Goal: Task Accomplishment & Management: Complete application form

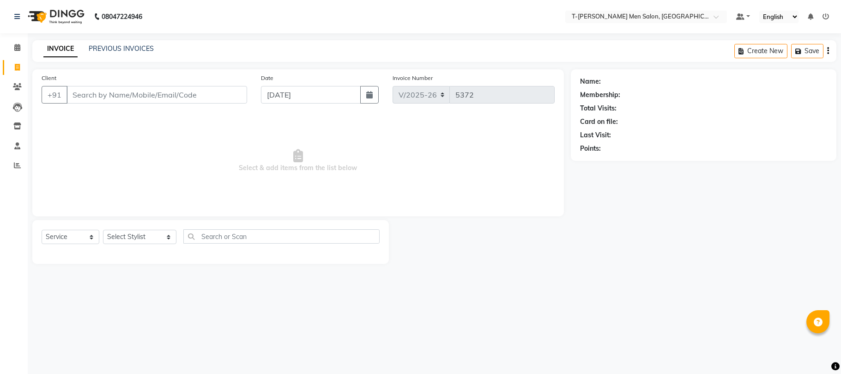
select select "4816"
select select "service"
click at [141, 233] on select "Select Stylist [PERSON_NAME] (goru) [PERSON_NAME] [PERSON_NAME] ([PERSON_NAME])…" at bounding box center [139, 237] width 73 height 14
select select "29181"
click at [103, 230] on select "Select Stylist [PERSON_NAME] (goru) [PERSON_NAME] [PERSON_NAME] ([PERSON_NAME])…" at bounding box center [139, 237] width 73 height 14
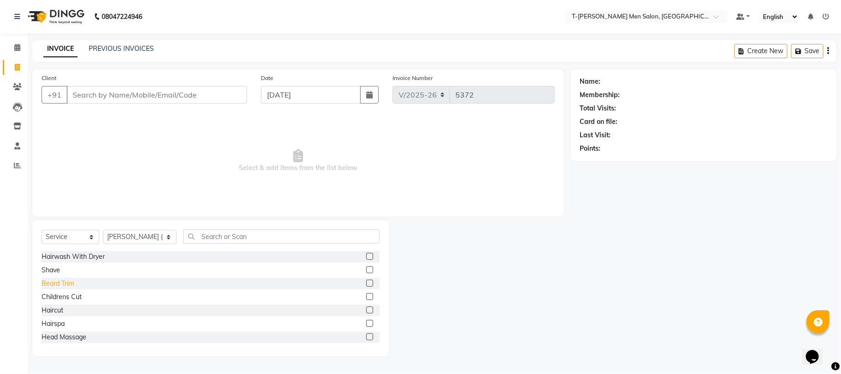
click at [69, 281] on div "Beard Trim" at bounding box center [58, 284] width 32 height 10
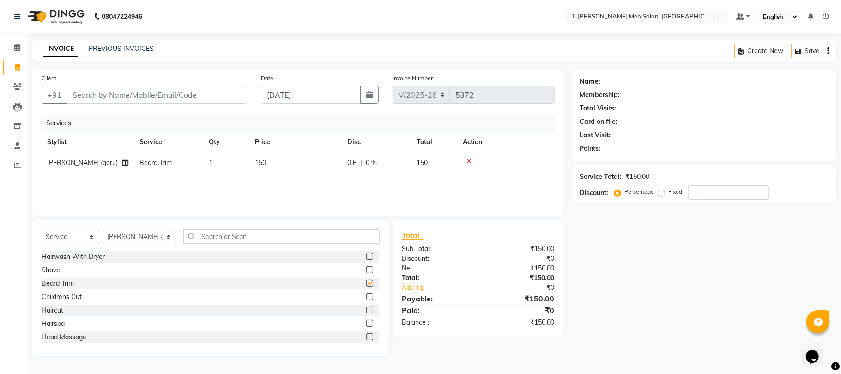
checkbox input "false"
click at [130, 89] on input "Client" at bounding box center [157, 95] width 181 height 18
type input "a"
type input "0"
type input "7693853880"
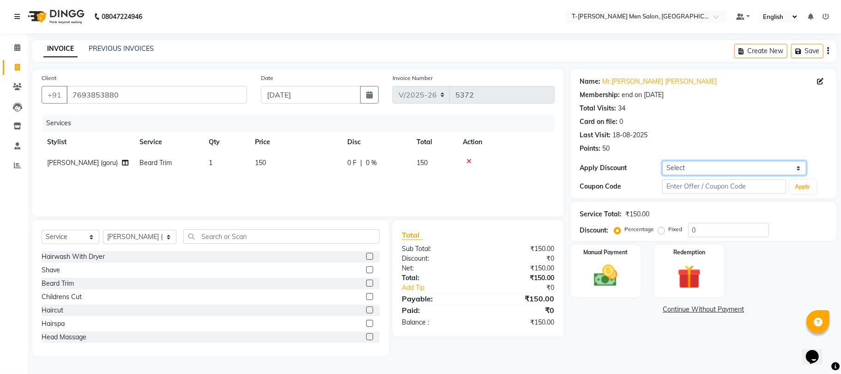
drag, startPoint x: 669, startPoint y: 166, endPoint x: 668, endPoint y: 174, distance: 8.1
click at [669, 166] on select "Select Membership → T - Rex Membership (wtih W end 10% & W day 20)%" at bounding box center [734, 168] width 144 height 14
select select "1: Object"
click at [662, 161] on select "Select Membership → T - Rex Membership (wtih W end 10% & W day 20)%" at bounding box center [734, 168] width 144 height 14
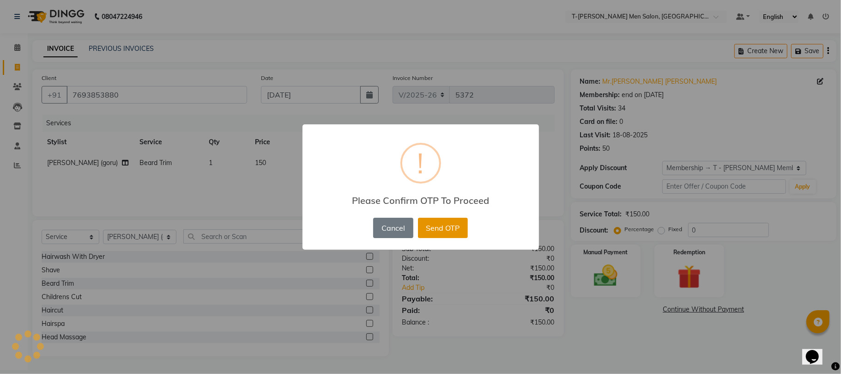
click at [450, 225] on button "Send OTP" at bounding box center [443, 228] width 50 height 20
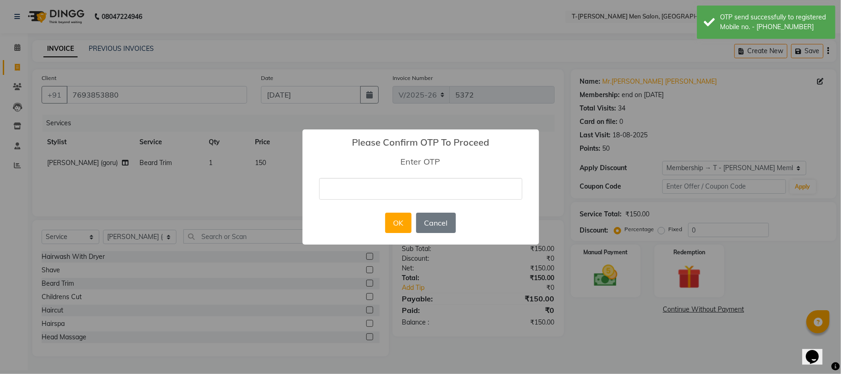
click at [429, 191] on input "text" at bounding box center [420, 189] width 203 height 22
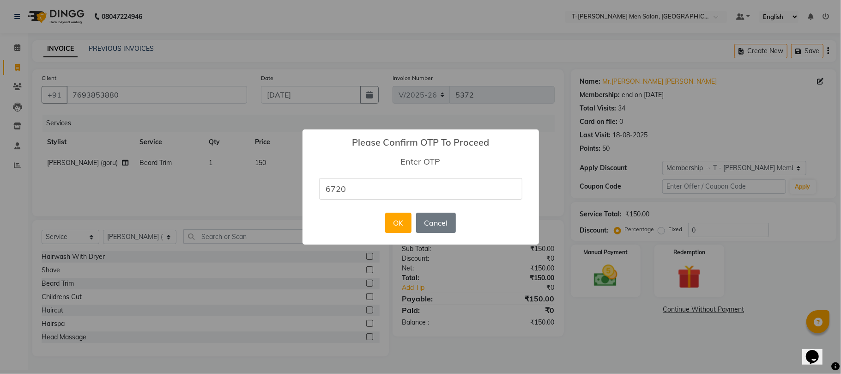
type input "6720"
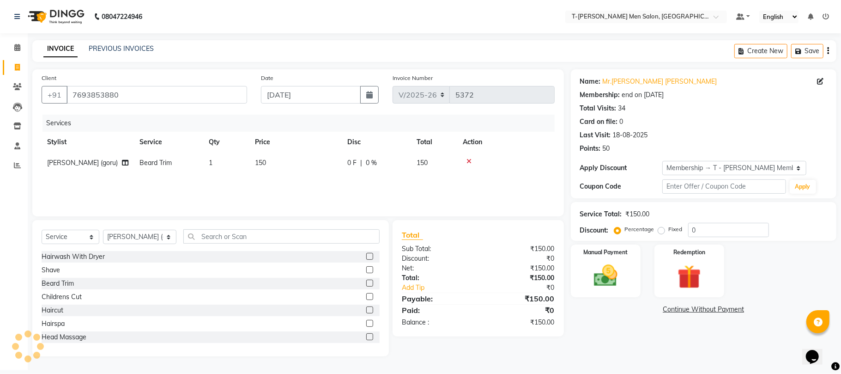
select select "0:"
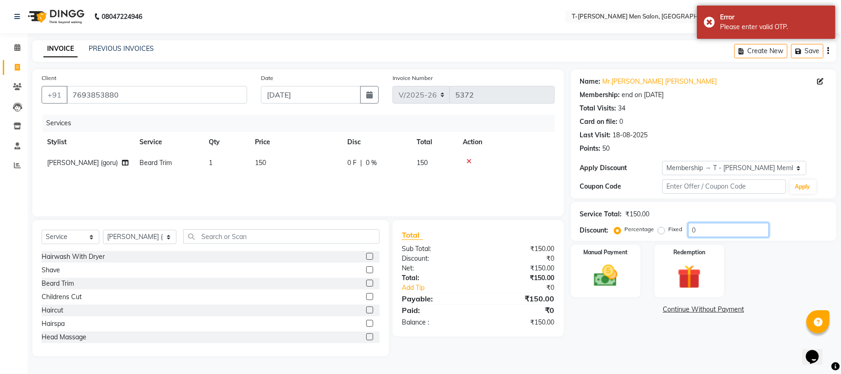
click at [712, 230] on input "0" at bounding box center [728, 230] width 81 height 14
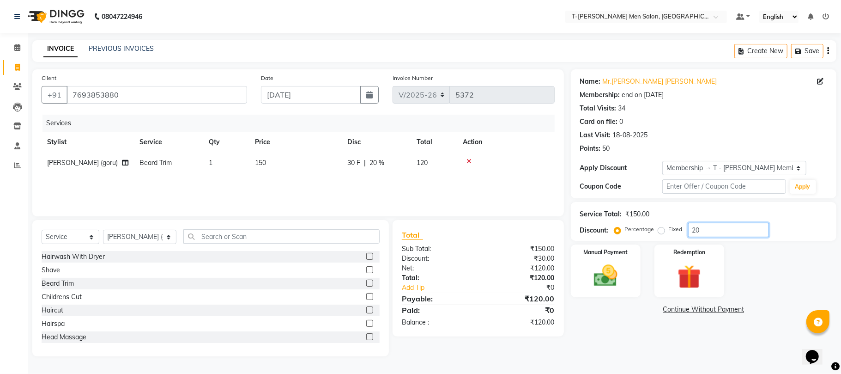
type input "20"
click at [613, 281] on img at bounding box center [606, 275] width 40 height 29
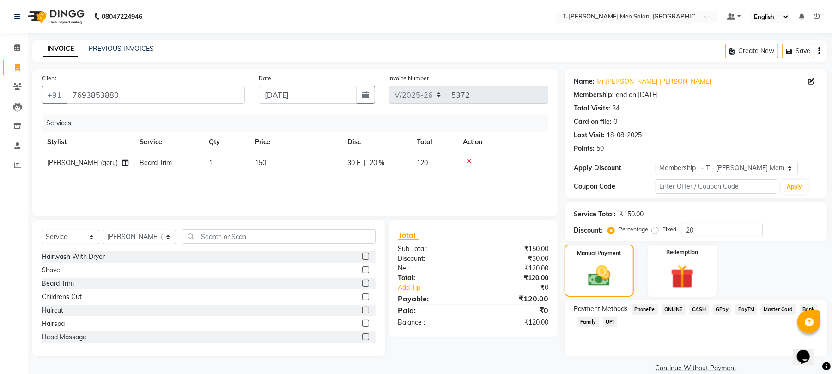
click at [668, 311] on span "ONLINE" at bounding box center [674, 309] width 24 height 11
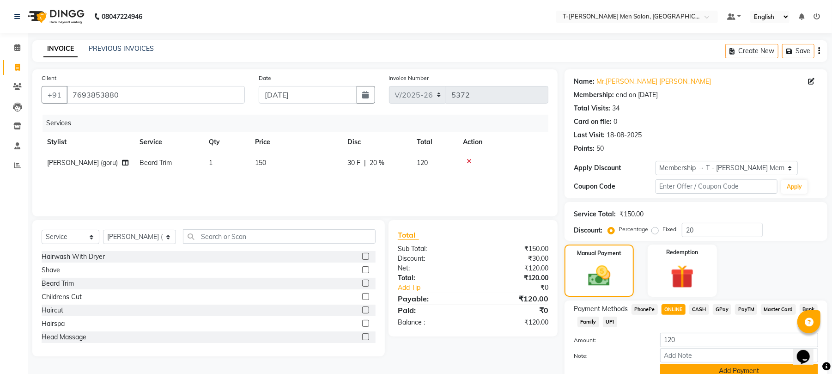
click at [691, 365] on button "Add Payment" at bounding box center [739, 371] width 158 height 14
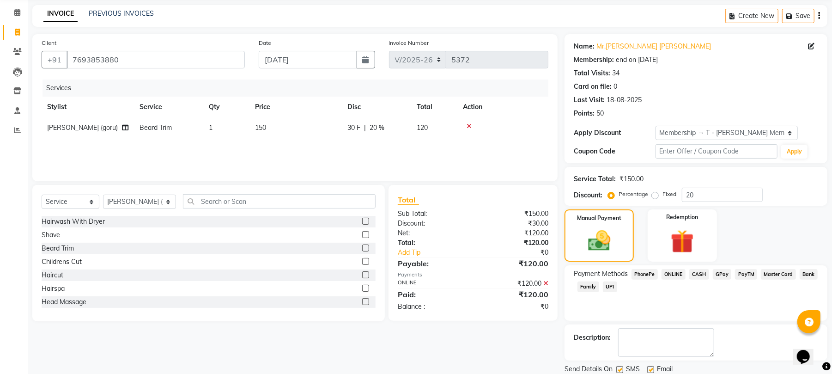
scroll to position [67, 0]
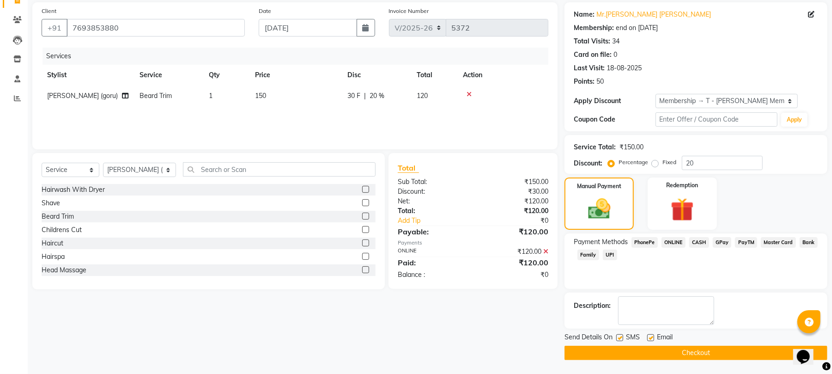
click at [653, 339] on label at bounding box center [650, 337] width 7 height 7
click at [653, 339] on input "checkbox" at bounding box center [650, 338] width 6 height 6
checkbox input "false"
drag, startPoint x: 650, startPoint y: 346, endPoint x: 636, endPoint y: 345, distance: 14.8
click at [650, 346] on button "Checkout" at bounding box center [696, 353] width 263 height 14
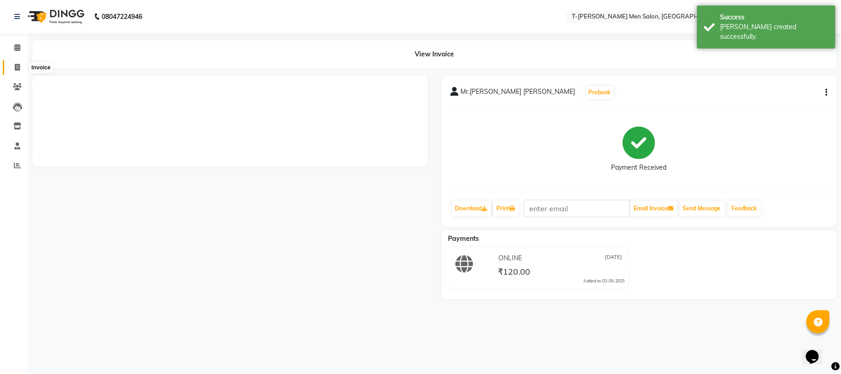
click at [18, 64] on icon at bounding box center [17, 67] width 5 height 7
select select "service"
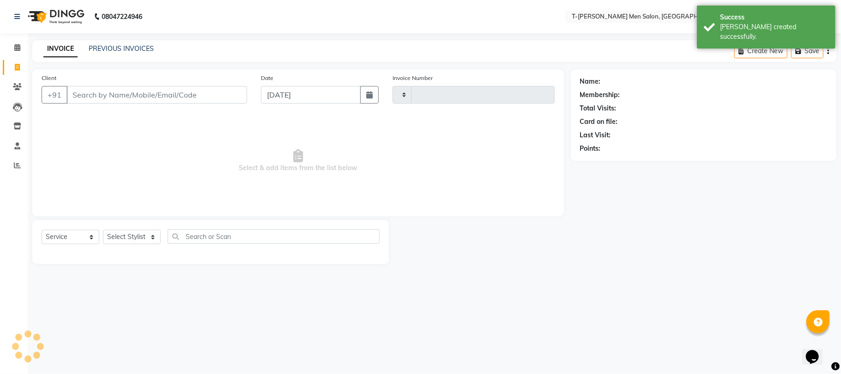
type input "5373"
select select "4816"
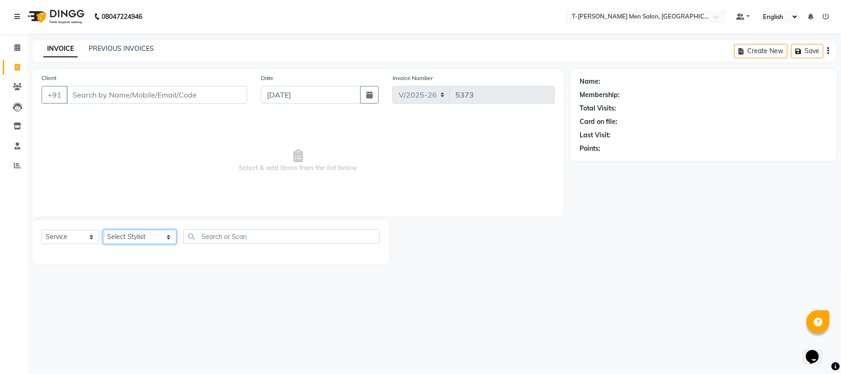
click at [141, 233] on select "Select Stylist Gorkh nath (goru) Haneef khan Jaswinder singh (Veeru) Jitendra S…" at bounding box center [139, 237] width 73 height 14
select select "86290"
click at [103, 230] on select "Select Stylist Gorkh nath (goru) Haneef khan Jaswinder singh (Veeru) Jitendra S…" at bounding box center [139, 237] width 73 height 14
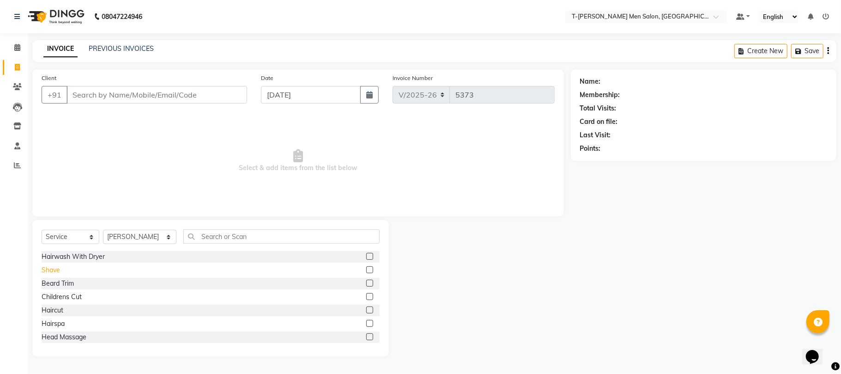
click at [56, 266] on div "Shave" at bounding box center [51, 270] width 18 height 10
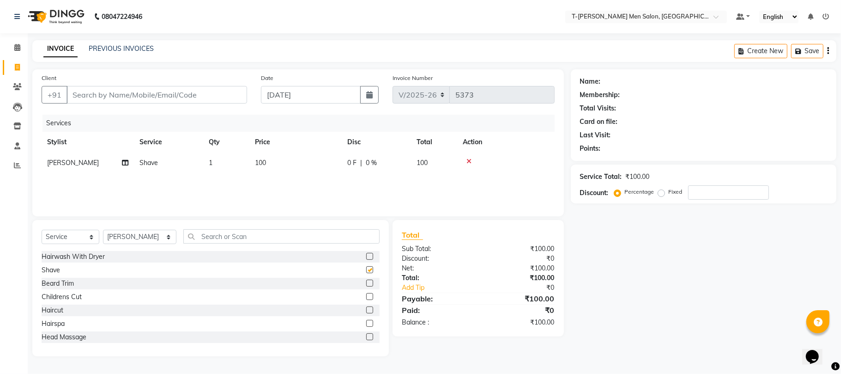
checkbox input "false"
click at [140, 93] on input "Client" at bounding box center [157, 95] width 181 height 18
type input "9"
type input "0"
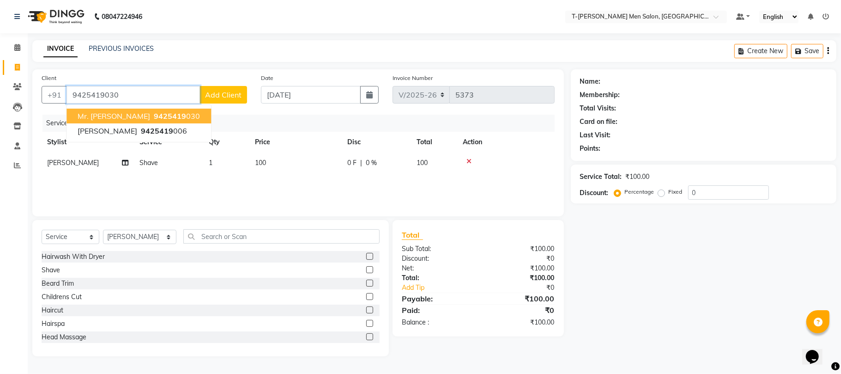
type input "9425419030"
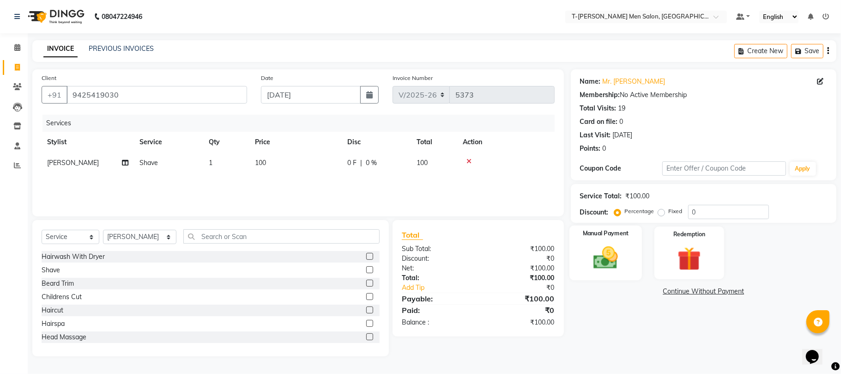
click at [596, 259] on img at bounding box center [606, 257] width 40 height 29
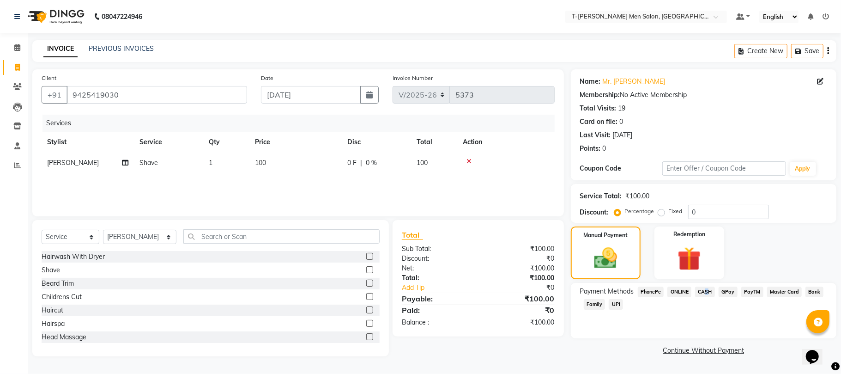
click at [704, 289] on span "CASH" at bounding box center [705, 291] width 20 height 11
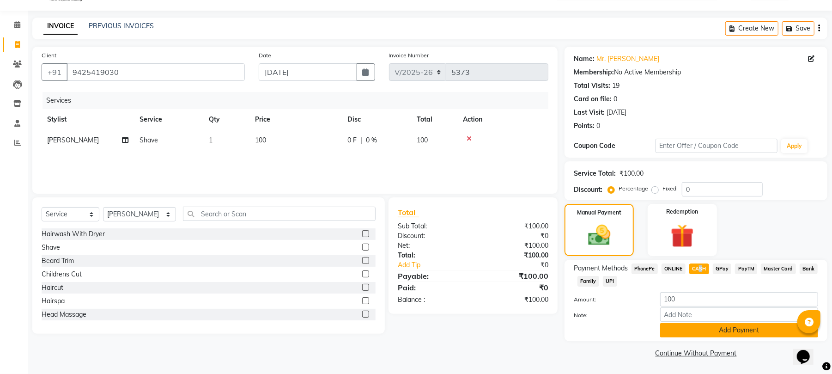
click at [687, 332] on button "Add Payment" at bounding box center [739, 330] width 158 height 14
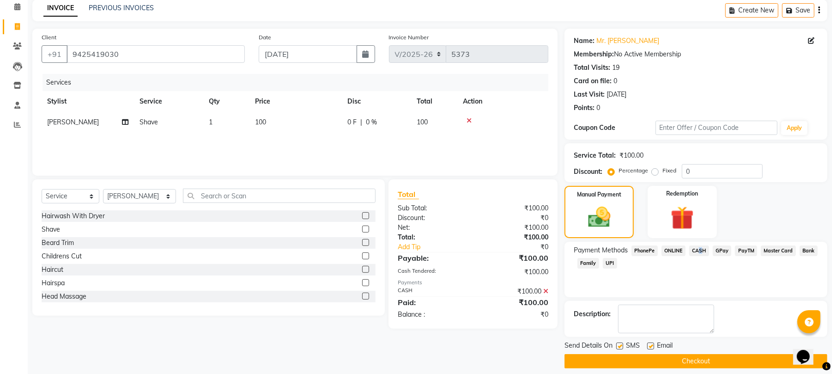
scroll to position [50, 0]
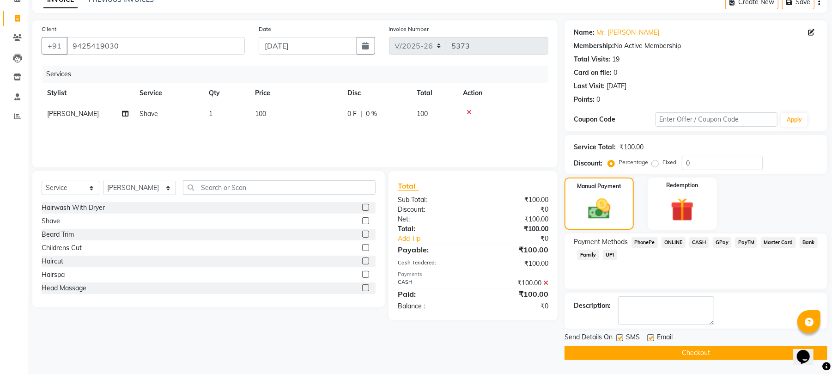
click at [649, 335] on label at bounding box center [650, 337] width 7 height 7
click at [649, 335] on input "checkbox" at bounding box center [650, 338] width 6 height 6
checkbox input "false"
click at [653, 351] on button "Checkout" at bounding box center [696, 353] width 263 height 14
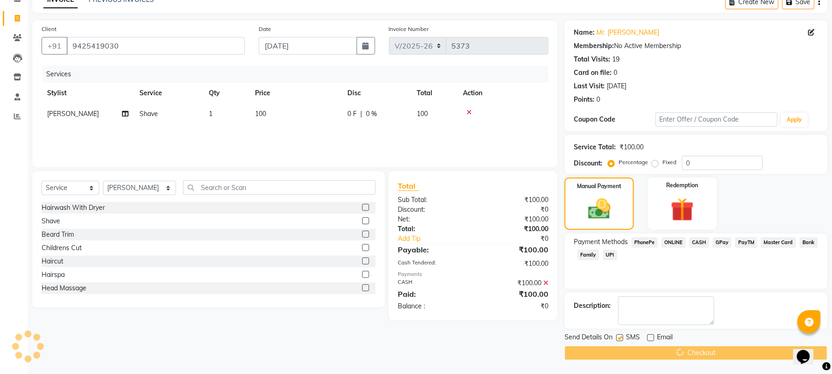
scroll to position [18, 0]
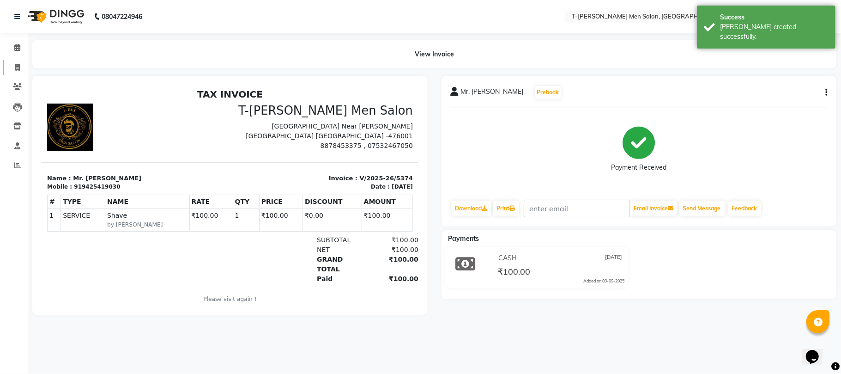
click at [15, 62] on span at bounding box center [17, 67] width 16 height 11
select select "service"
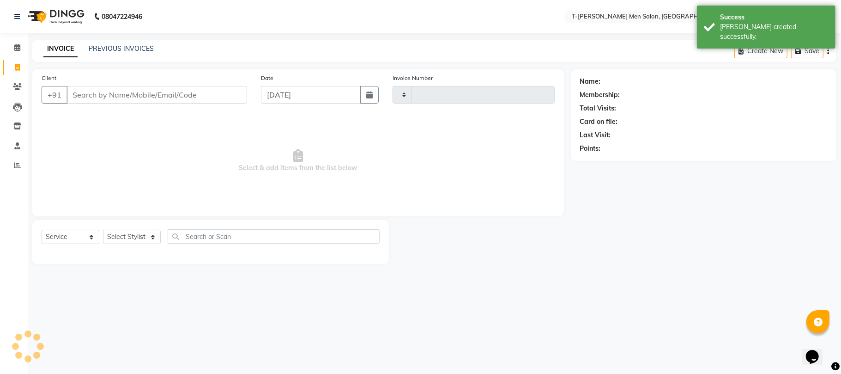
type input "5375"
select select "4816"
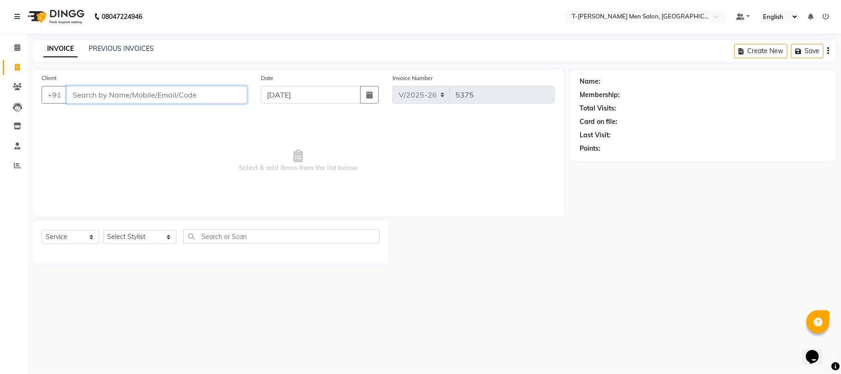
click at [206, 95] on input "Client" at bounding box center [157, 95] width 181 height 18
type input "8817853839"
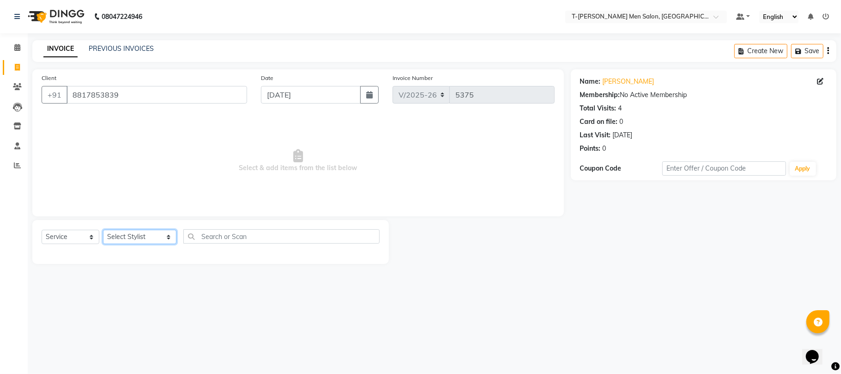
click at [138, 241] on select "Select Stylist Gorkh nath (goru) Haneef khan Jaswinder singh (Veeru) Jitendra S…" at bounding box center [139, 237] width 73 height 14
select select "86290"
click at [103, 230] on select "Select Stylist Gorkh nath (goru) Haneef khan Jaswinder singh (Veeru) Jitendra S…" at bounding box center [139, 237] width 73 height 14
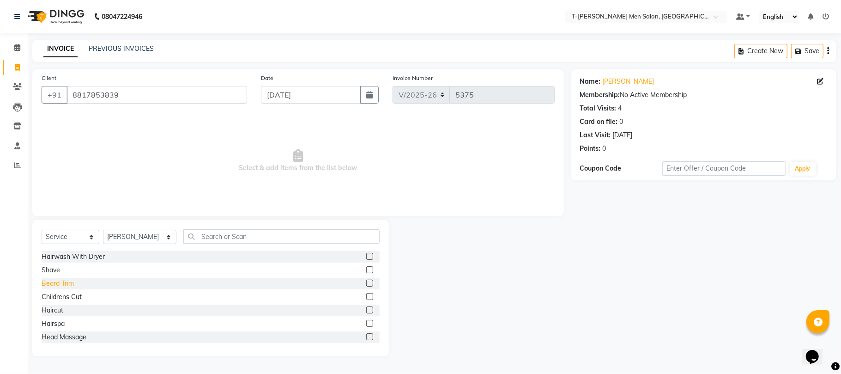
click at [67, 286] on div "Beard Trim" at bounding box center [58, 284] width 32 height 10
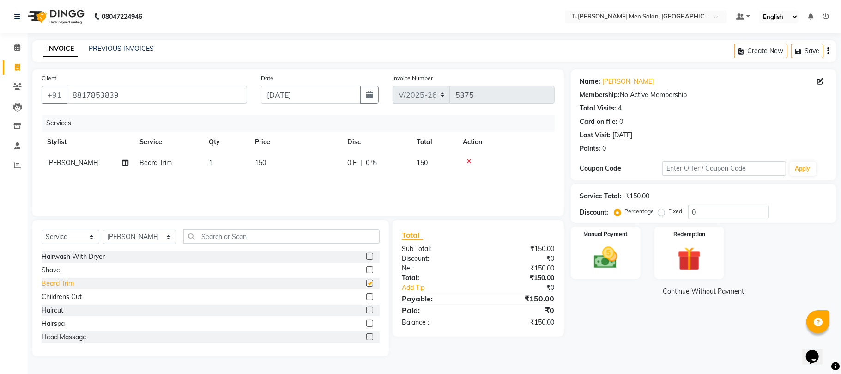
checkbox input "false"
click at [602, 263] on img at bounding box center [606, 257] width 40 height 29
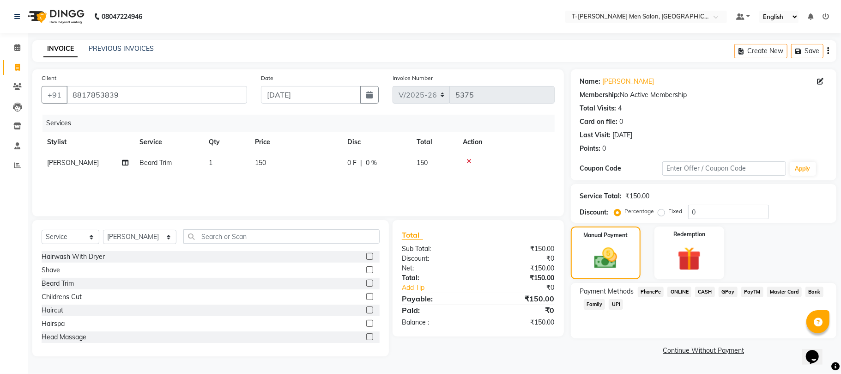
click at [714, 294] on span "CASH" at bounding box center [705, 291] width 20 height 11
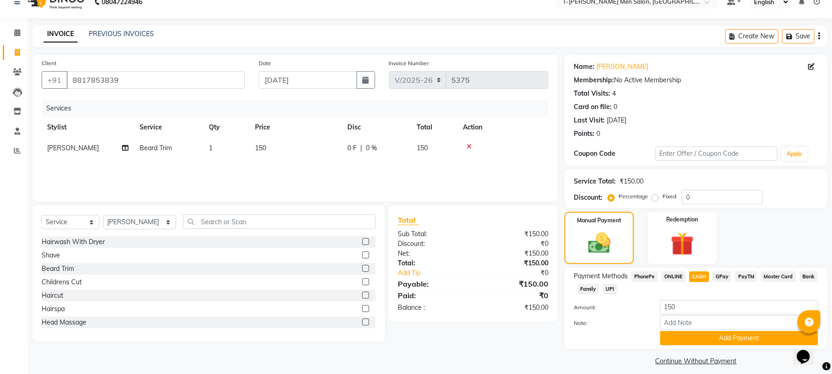
scroll to position [23, 0]
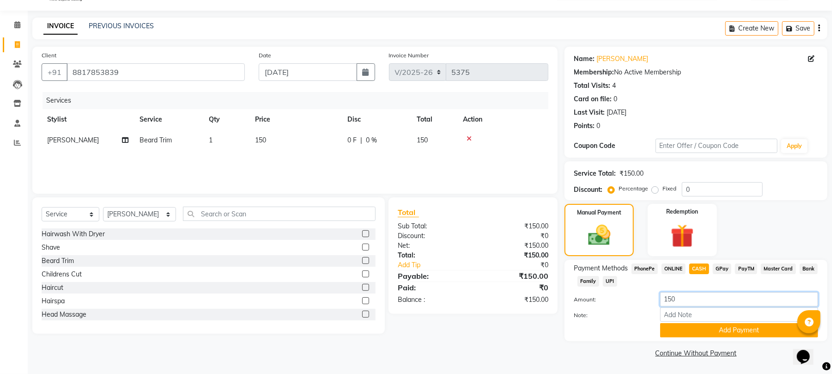
drag, startPoint x: 692, startPoint y: 299, endPoint x: 650, endPoint y: 311, distance: 42.8
click at [650, 311] on div "Amount: 150 Note: Add Payment" at bounding box center [696, 314] width 244 height 45
type input "100"
drag, startPoint x: 673, startPoint y: 327, endPoint x: 668, endPoint y: 313, distance: 14.9
click at [675, 326] on button "Add Payment" at bounding box center [739, 330] width 158 height 14
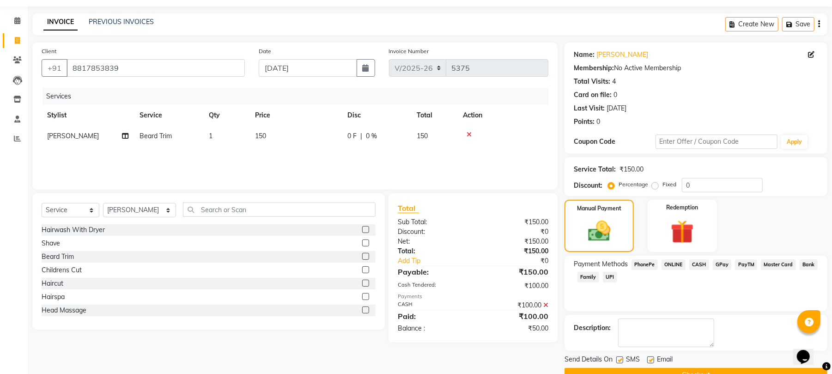
scroll to position [50, 0]
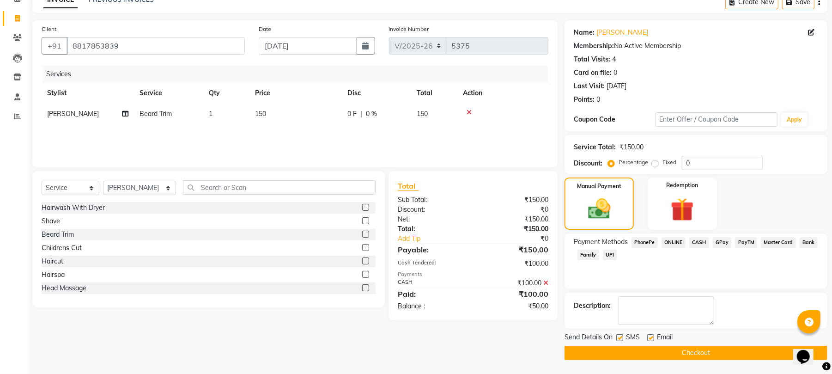
click at [653, 336] on label at bounding box center [650, 337] width 7 height 7
click at [653, 336] on input "checkbox" at bounding box center [650, 338] width 6 height 6
checkbox input "false"
click at [630, 349] on button "Checkout" at bounding box center [696, 353] width 263 height 14
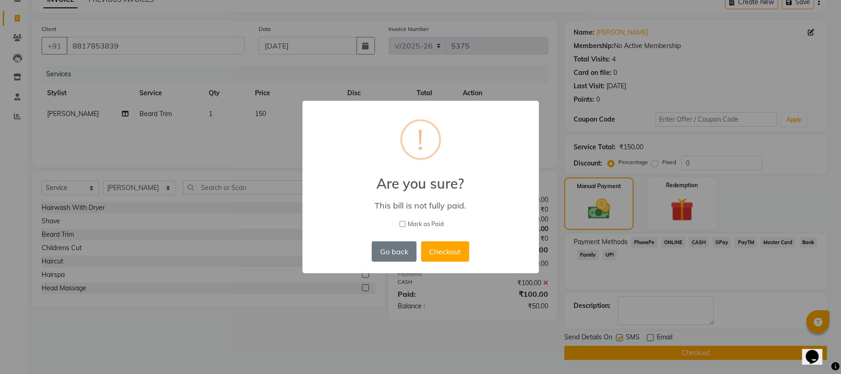
drag, startPoint x: 436, startPoint y: 255, endPoint x: 431, endPoint y: 260, distance: 7.2
click at [435, 255] on button "Checkout" at bounding box center [445, 251] width 48 height 20
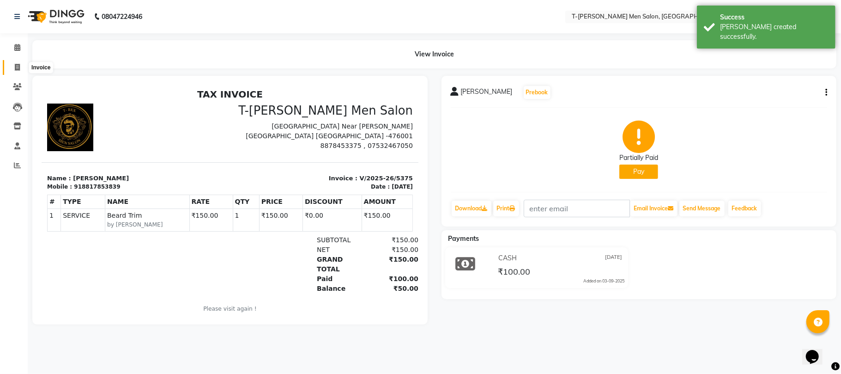
click at [15, 65] on icon at bounding box center [17, 67] width 5 height 7
select select "service"
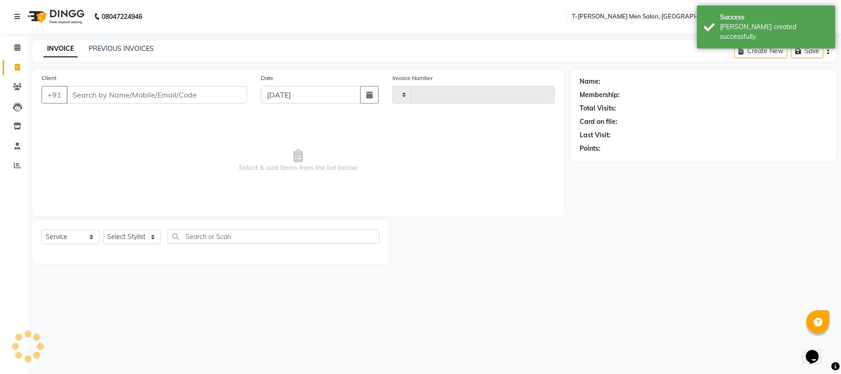
type input "5376"
select select "4816"
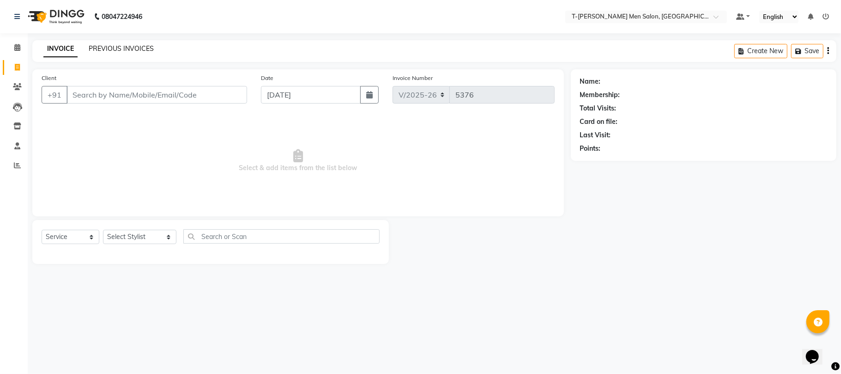
click at [121, 49] on link "PREVIOUS INVOICES" at bounding box center [121, 48] width 65 height 8
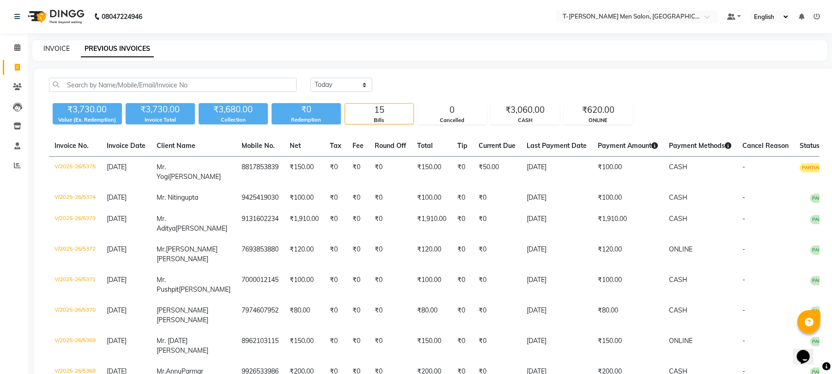
click at [56, 46] on link "INVOICE" at bounding box center [56, 48] width 26 height 8
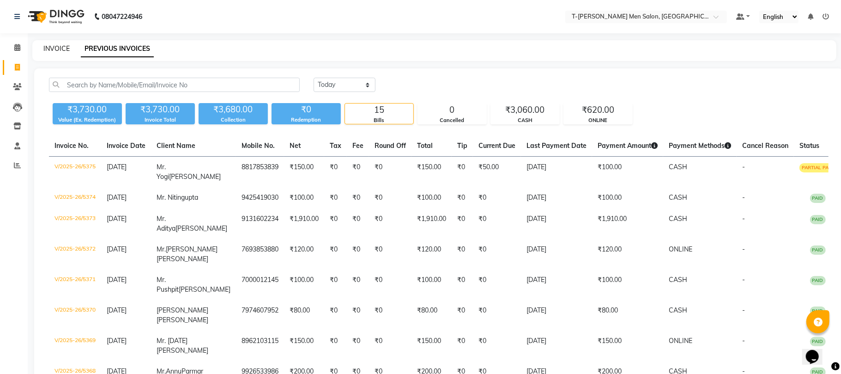
select select "service"
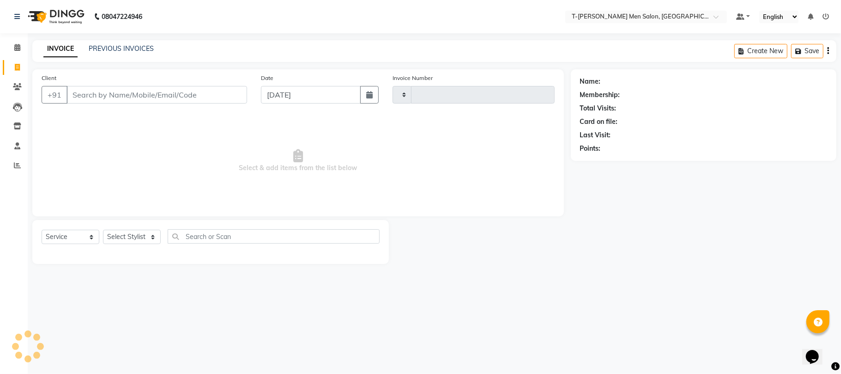
type input "5376"
select select "4816"
click at [124, 234] on select "Select Stylist Gorkh nath (goru) Haneef khan Jaswinder singh (Veeru) Jitendra S…" at bounding box center [139, 237] width 73 height 14
select select "29181"
click at [103, 230] on select "Select Stylist Gorkh nath (goru) Haneef khan Jaswinder singh (Veeru) Jitendra S…" at bounding box center [139, 237] width 73 height 14
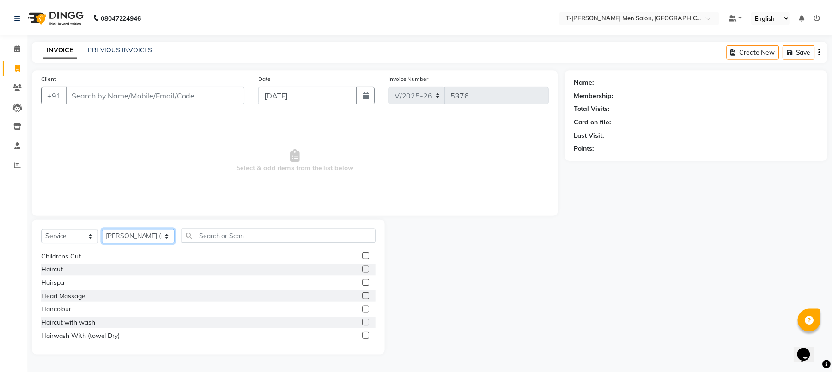
scroll to position [61, 0]
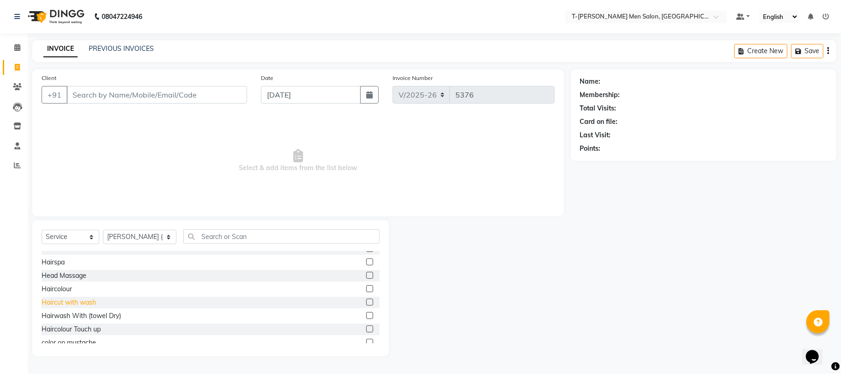
click at [84, 298] on div "Haircut with wash" at bounding box center [69, 303] width 55 height 10
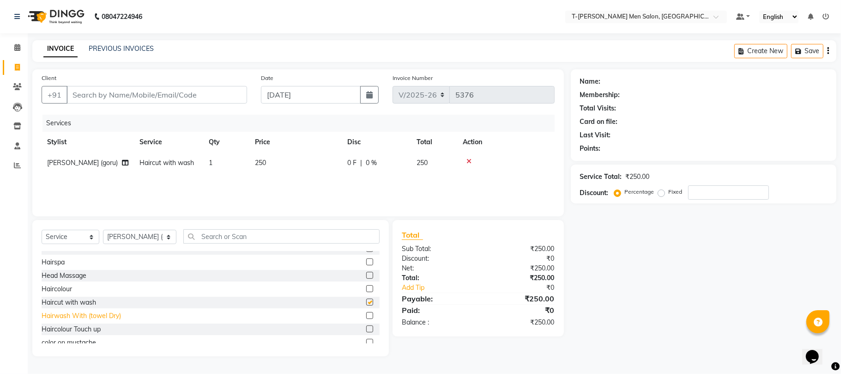
checkbox input "false"
click at [146, 91] on input "Client" at bounding box center [157, 95] width 181 height 18
click at [179, 99] on input "Client" at bounding box center [157, 95] width 181 height 18
type input "9"
type input "0"
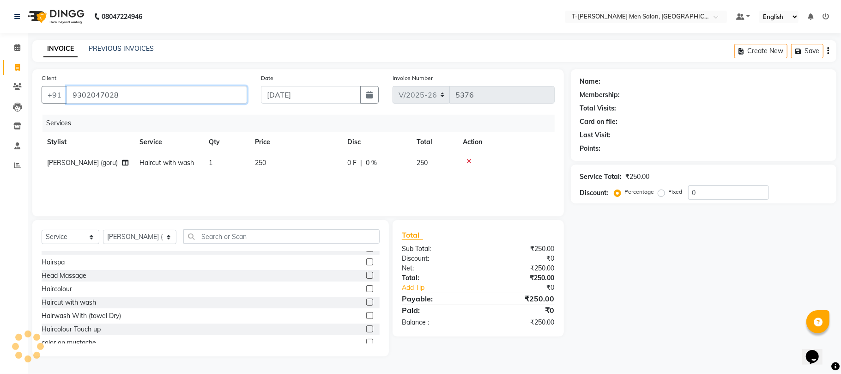
type input "9302047028"
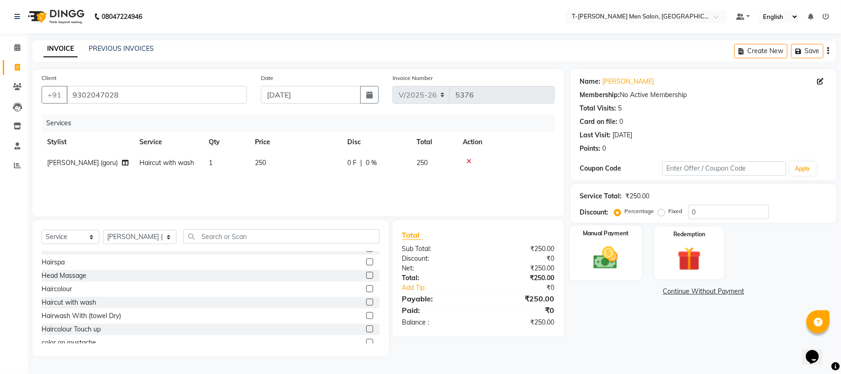
click at [602, 259] on img at bounding box center [606, 257] width 40 height 29
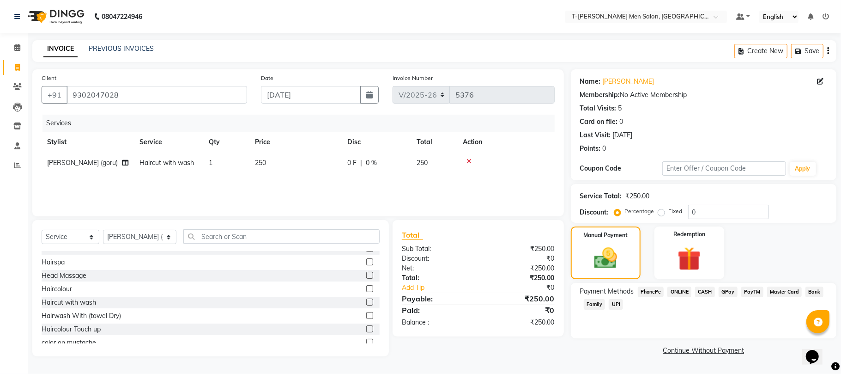
click at [684, 290] on span "ONLINE" at bounding box center [680, 291] width 24 height 11
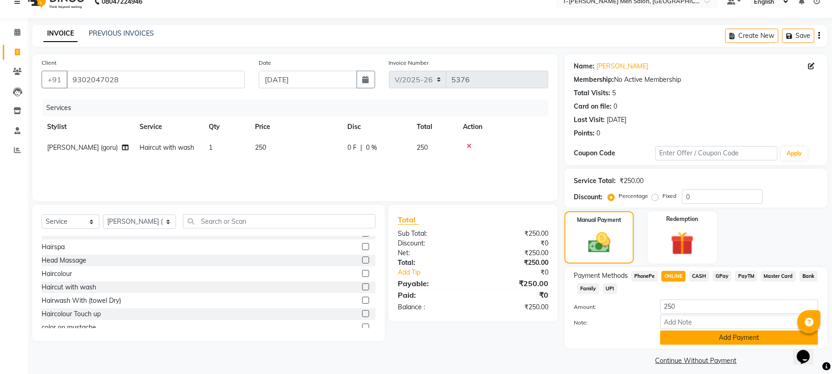
scroll to position [23, 0]
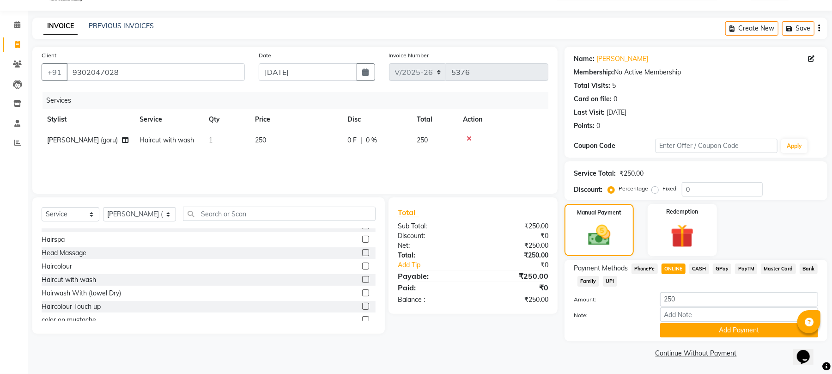
click at [697, 337] on div "Payment Methods PhonePe ONLINE CASH GPay PayTM Master Card Bank Family UPI Amou…" at bounding box center [696, 300] width 263 height 81
drag, startPoint x: 693, startPoint y: 329, endPoint x: 452, endPoint y: 119, distance: 320.6
click at [693, 329] on button "Add Payment" at bounding box center [739, 330] width 158 height 14
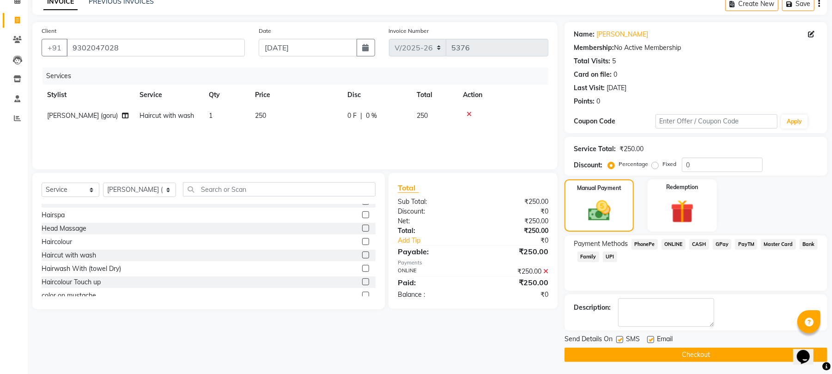
scroll to position [50, 0]
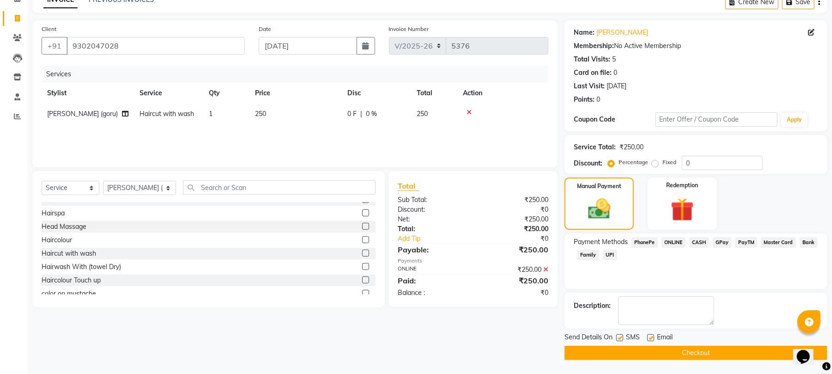
click at [653, 338] on label at bounding box center [650, 337] width 7 height 7
click at [653, 338] on input "checkbox" at bounding box center [650, 338] width 6 height 6
checkbox input "false"
click at [655, 359] on button "Checkout" at bounding box center [696, 353] width 263 height 14
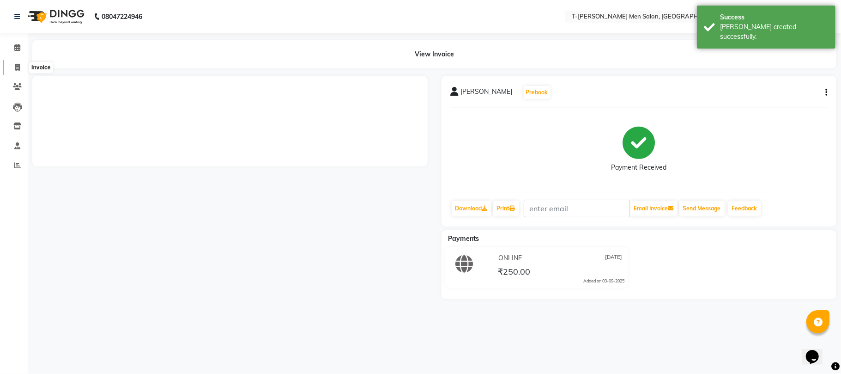
click at [17, 67] on icon at bounding box center [17, 67] width 5 height 7
select select "service"
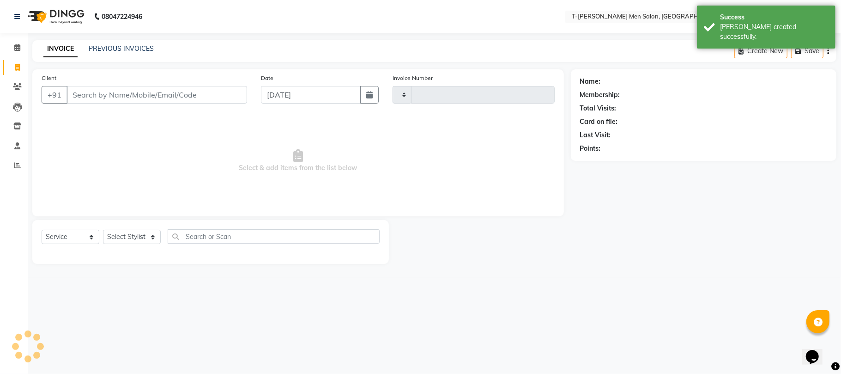
type input "5377"
select select "4816"
click at [126, 50] on link "PREVIOUS INVOICES" at bounding box center [121, 48] width 65 height 8
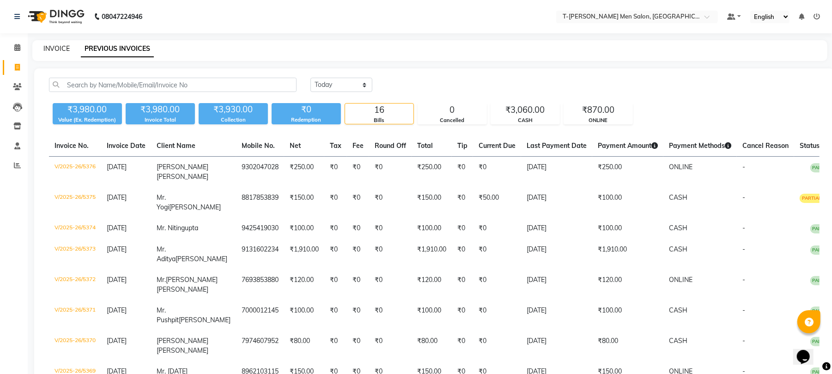
click at [65, 47] on link "INVOICE" at bounding box center [56, 48] width 26 height 8
select select "service"
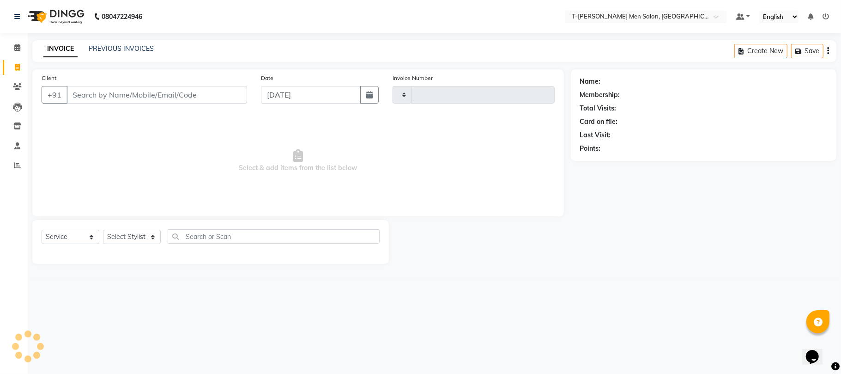
type input "5377"
select select "4816"
click at [119, 231] on select "Select Stylist Gorkh nath (goru) Haneef khan Jaswinder singh (Veeru) Jitendra S…" at bounding box center [139, 237] width 73 height 14
select select "29432"
click at [103, 230] on select "Select Stylist Gorkh nath (goru) Haneef khan Jaswinder singh (Veeru) Jitendra S…" at bounding box center [139, 237] width 73 height 14
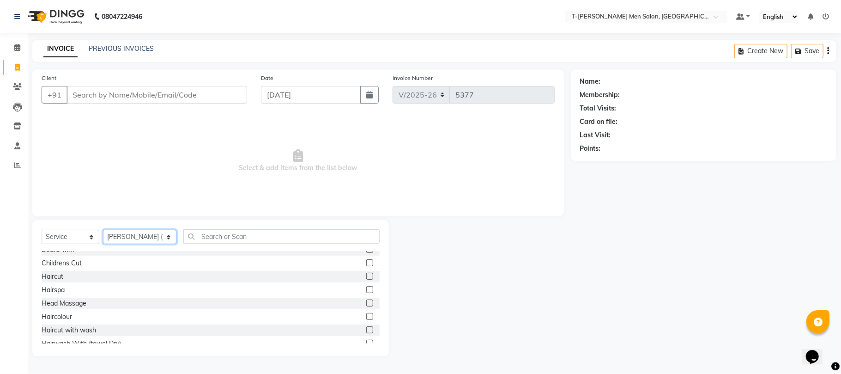
scroll to position [61, 0]
click at [77, 302] on div "Haircut with wash" at bounding box center [69, 303] width 55 height 10
checkbox input "false"
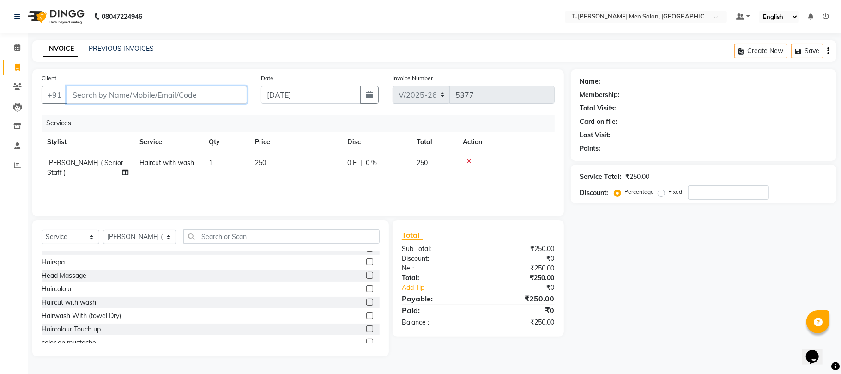
click at [174, 99] on input "Client" at bounding box center [157, 95] width 181 height 18
type input "8"
type input "0"
type input "8103417250"
click at [230, 103] on button "Add Client" at bounding box center [224, 95] width 48 height 18
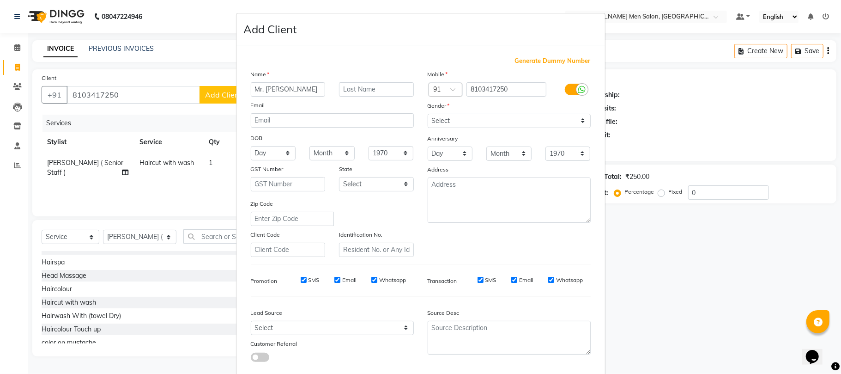
type input "Mr. Shubham Singh"
type input "Gurjar"
click at [449, 124] on select "Select Male Female Other Prefer Not To Say" at bounding box center [509, 121] width 163 height 14
select select "male"
click at [428, 114] on select "Select Male Female Other Prefer Not To Say" at bounding box center [509, 121] width 163 height 14
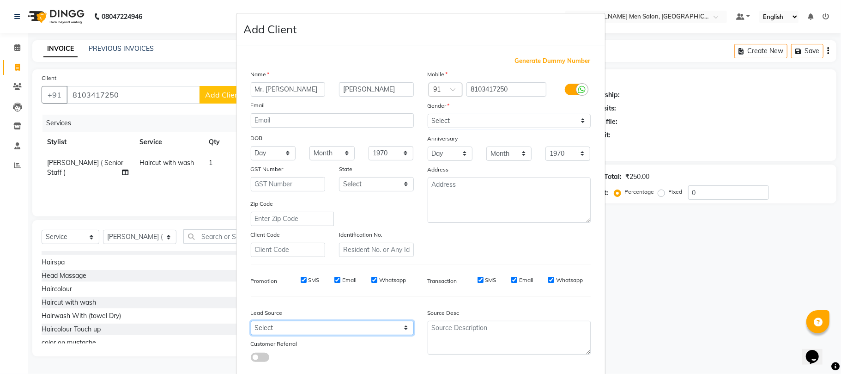
click at [352, 322] on select "Select Walk-in Referral Internet Friend Word of Mouth Advertisement Facebook Ju…" at bounding box center [332, 328] width 163 height 14
select select "32268"
click at [251, 321] on select "Select Walk-in Referral Internet Friend Word of Mouth Advertisement Facebook Ju…" at bounding box center [332, 328] width 163 height 14
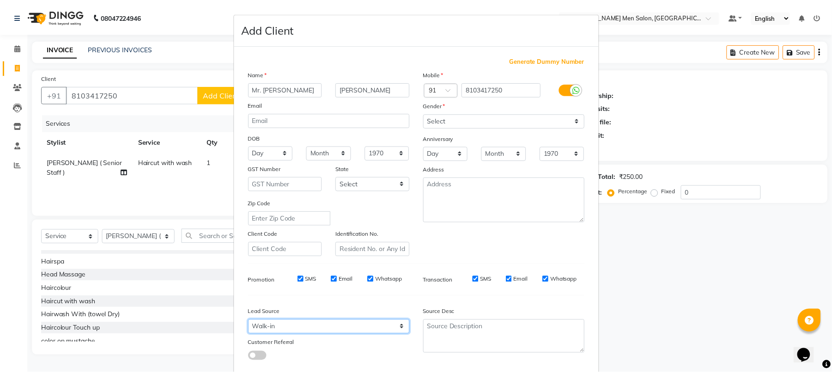
scroll to position [50, 0]
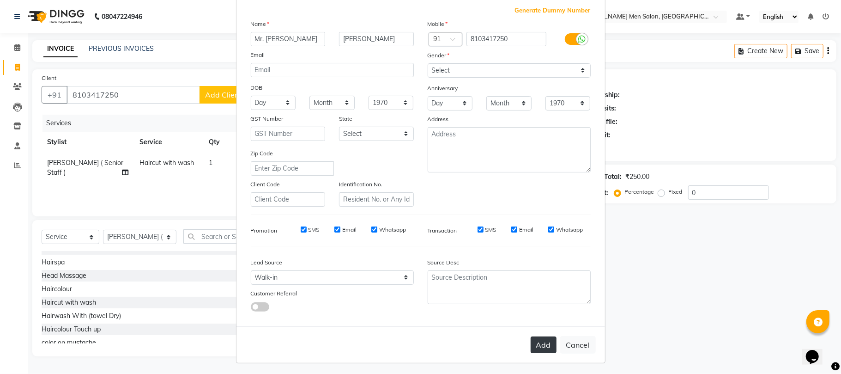
click at [550, 339] on button "Add" at bounding box center [544, 344] width 26 height 17
select select
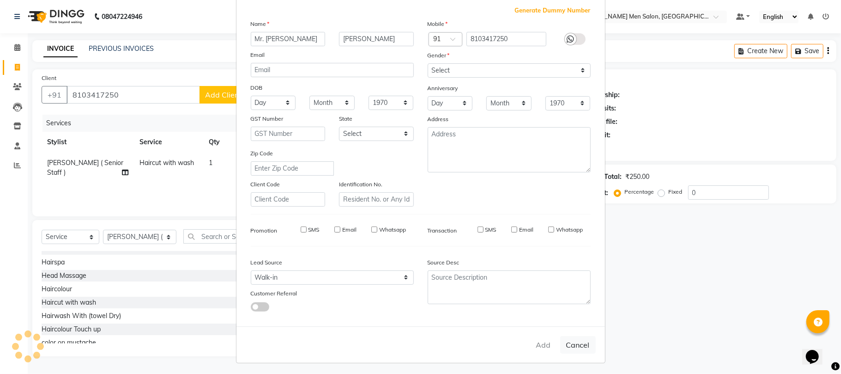
select select
checkbox input "false"
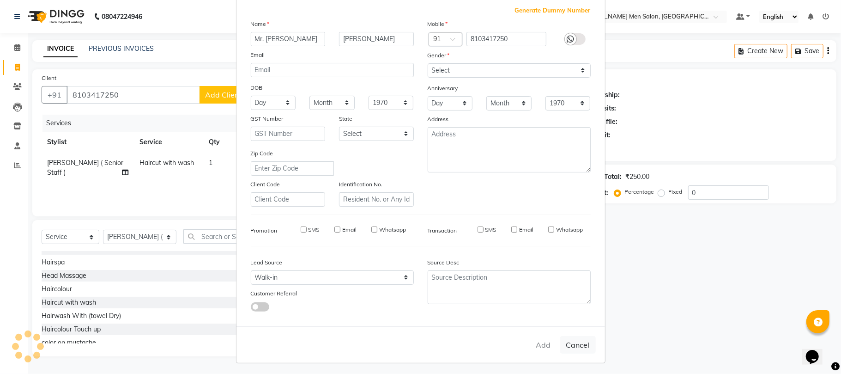
checkbox input "false"
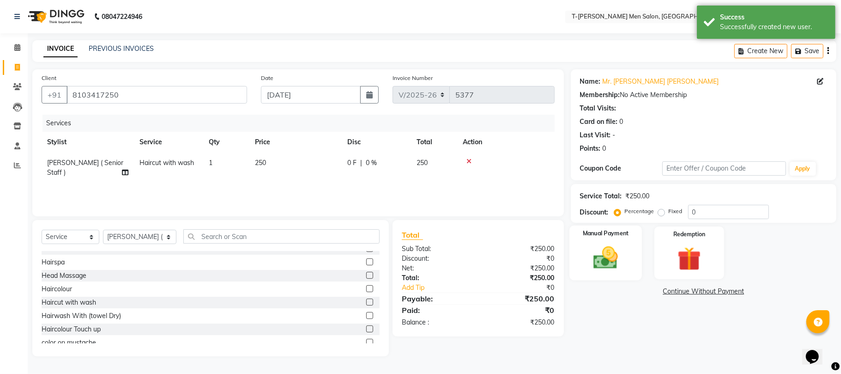
click at [618, 267] on img at bounding box center [606, 257] width 40 height 29
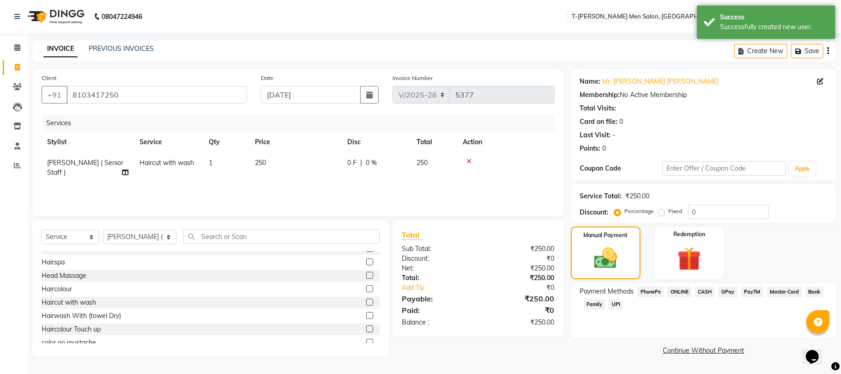
click at [689, 291] on span "ONLINE" at bounding box center [680, 291] width 24 height 11
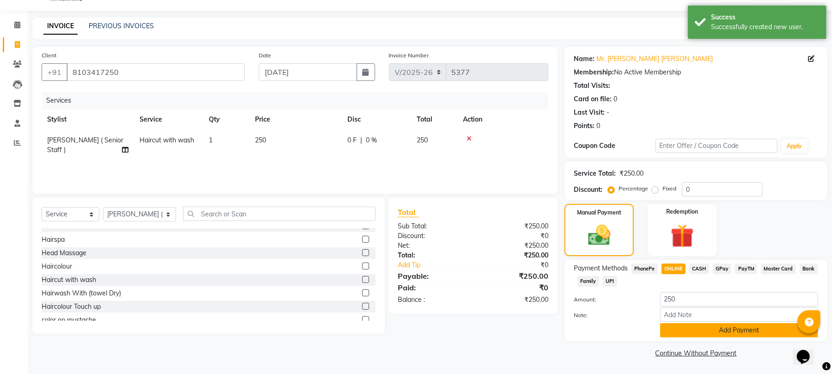
click at [675, 333] on button "Add Payment" at bounding box center [739, 330] width 158 height 14
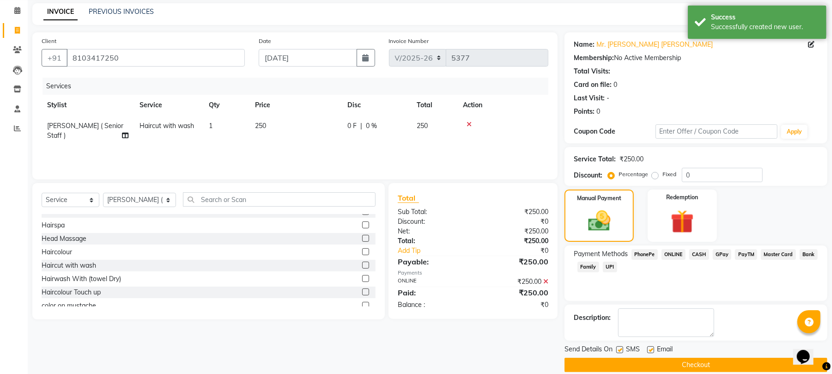
scroll to position [50, 0]
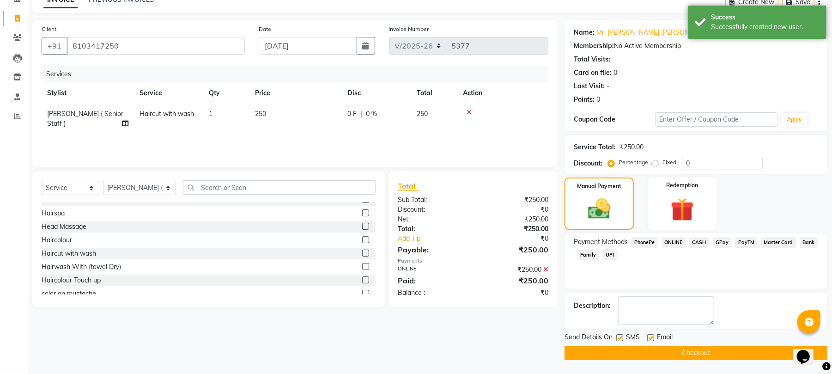
click at [652, 342] on div at bounding box center [650, 339] width 6 height 10
click at [650, 335] on label at bounding box center [650, 337] width 7 height 7
click at [650, 335] on input "checkbox" at bounding box center [650, 338] width 6 height 6
checkbox input "false"
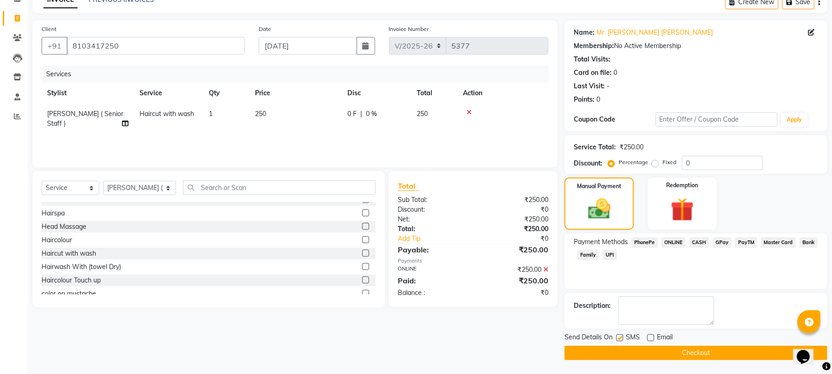
click at [669, 348] on button "Checkout" at bounding box center [696, 353] width 263 height 14
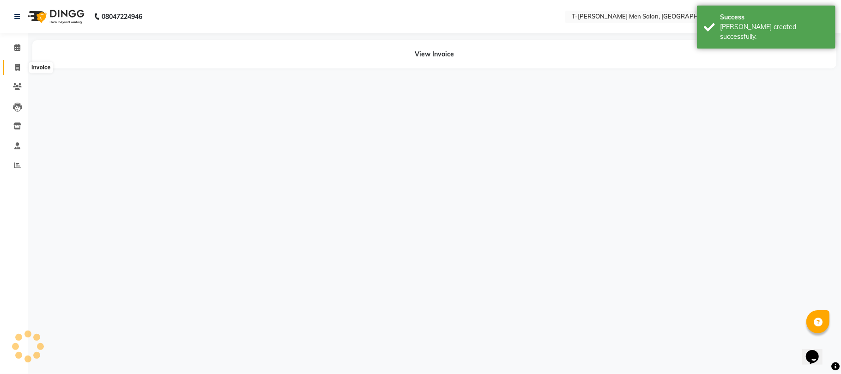
click at [19, 69] on icon at bounding box center [17, 67] width 5 height 7
select select "service"
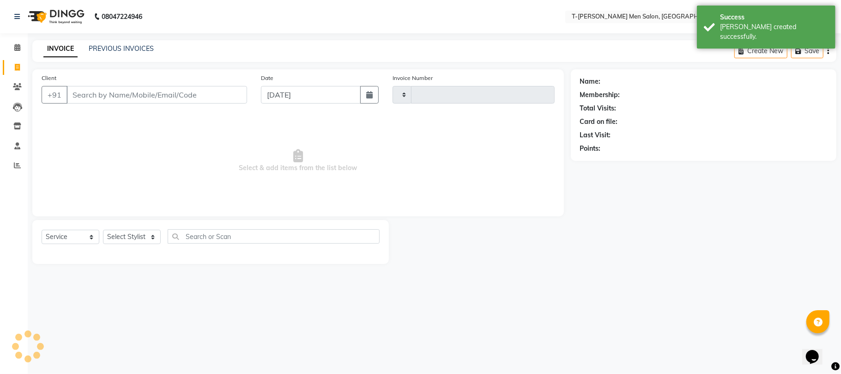
type input "5378"
select select "4816"
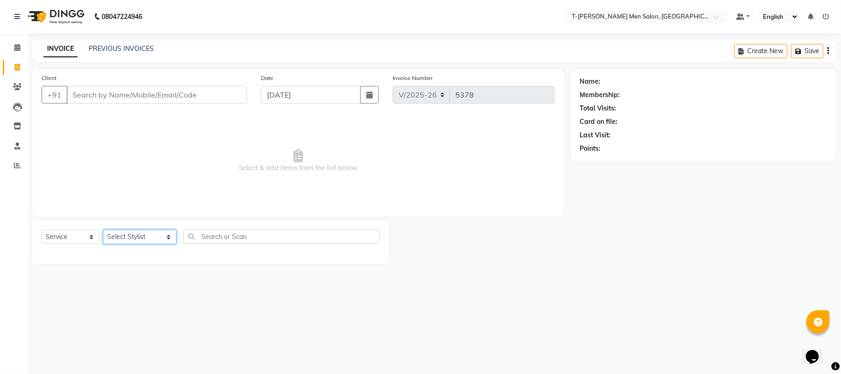
click at [135, 232] on select "Select Stylist Gorkh nath (goru) Haneef khan Jaswinder singh (Veeru) Jitendra S…" at bounding box center [139, 237] width 73 height 14
select select "80929"
click at [103, 230] on select "Select Stylist Gorkh nath (goru) Haneef khan Jaswinder singh (Veeru) Jitendra S…" at bounding box center [139, 237] width 73 height 14
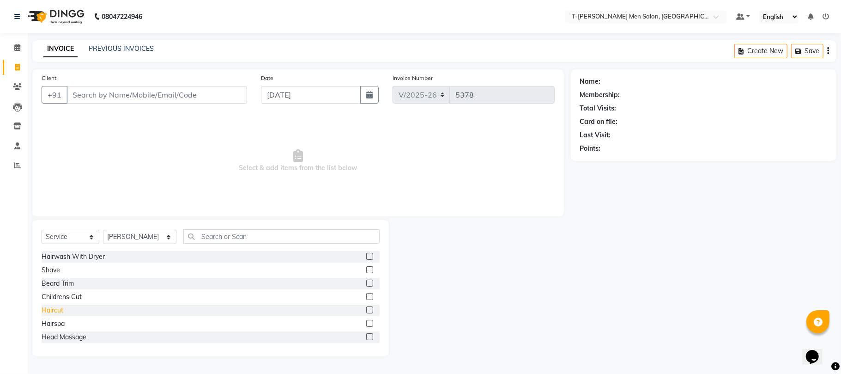
click at [55, 311] on div "Haircut" at bounding box center [53, 310] width 22 height 10
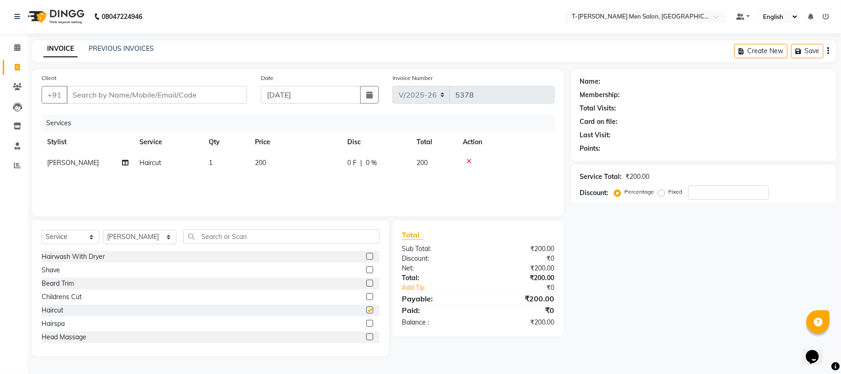
checkbox input "false"
click at [53, 282] on div "Beard Trim" at bounding box center [58, 284] width 32 height 10
checkbox input "false"
click at [124, 90] on input "Client" at bounding box center [157, 95] width 181 height 18
type input "7"
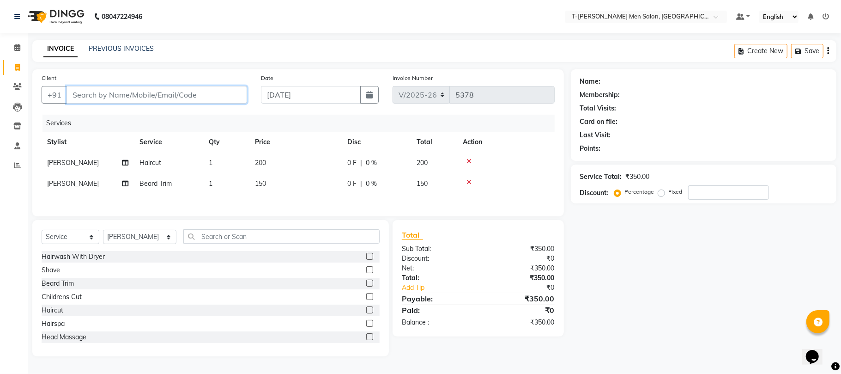
type input "0"
type input "7566634180"
click at [229, 93] on span "Add Client" at bounding box center [223, 94] width 36 height 9
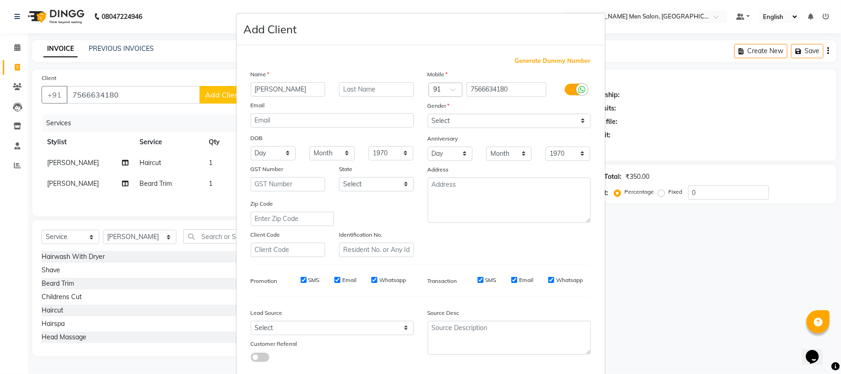
type input "Mr. Mrigesh Singh"
type input "Yadav"
click at [431, 120] on select "Select Male Female Other Prefer Not To Say" at bounding box center [509, 121] width 163 height 14
select select "male"
click at [428, 114] on select "Select Male Female Other Prefer Not To Say" at bounding box center [509, 121] width 163 height 14
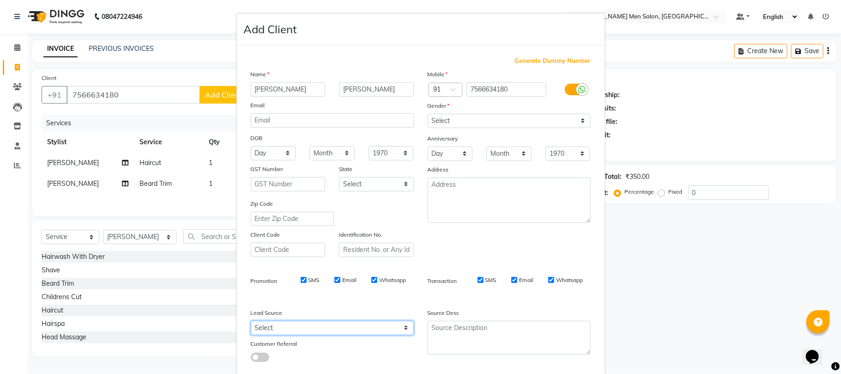
click at [330, 331] on select "Select Walk-in Referral Internet Friend Word of Mouth Advertisement Facebook Ju…" at bounding box center [332, 328] width 163 height 14
select select "32268"
click at [251, 321] on select "Select Walk-in Referral Internet Friend Word of Mouth Advertisement Facebook Ju…" at bounding box center [332, 328] width 163 height 14
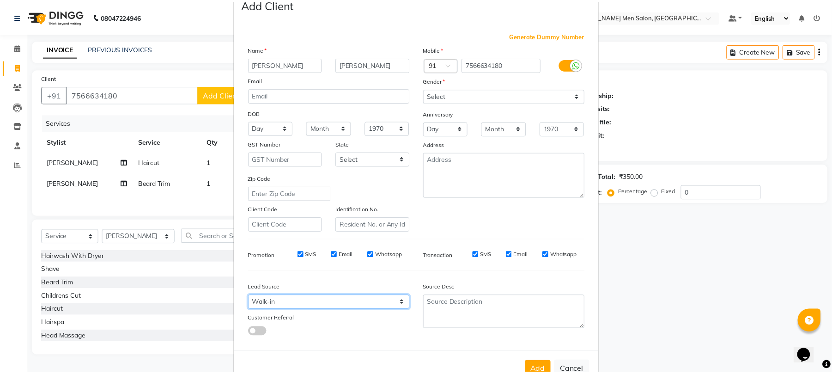
scroll to position [50, 0]
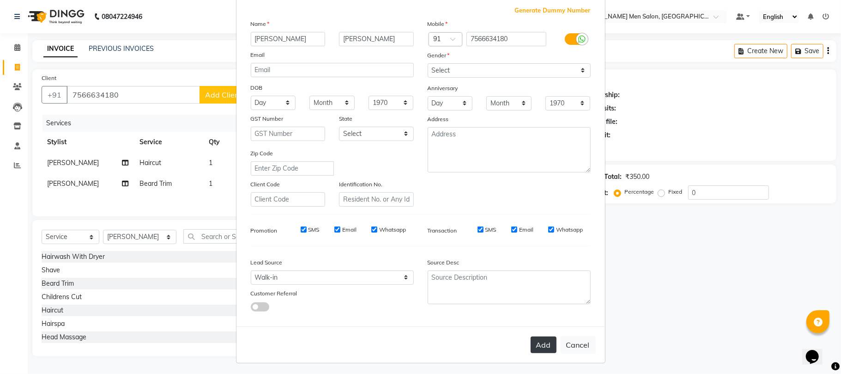
click at [542, 337] on button "Add" at bounding box center [544, 344] width 26 height 17
select select
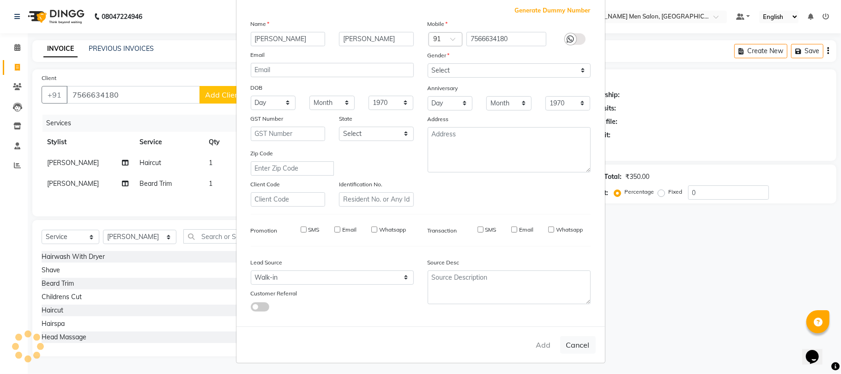
select select
checkbox input "false"
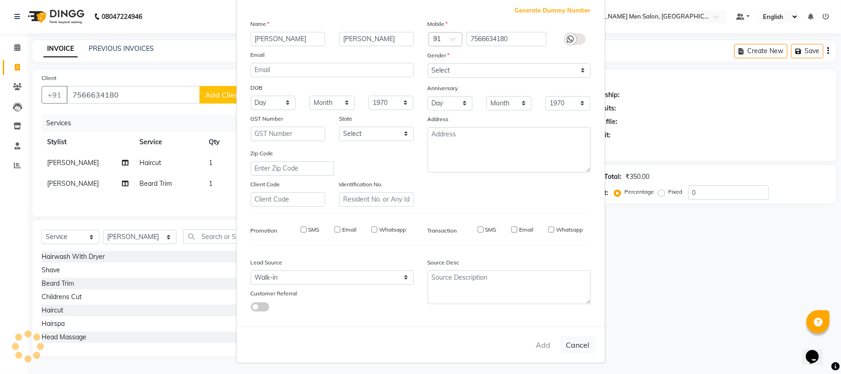
checkbox input "false"
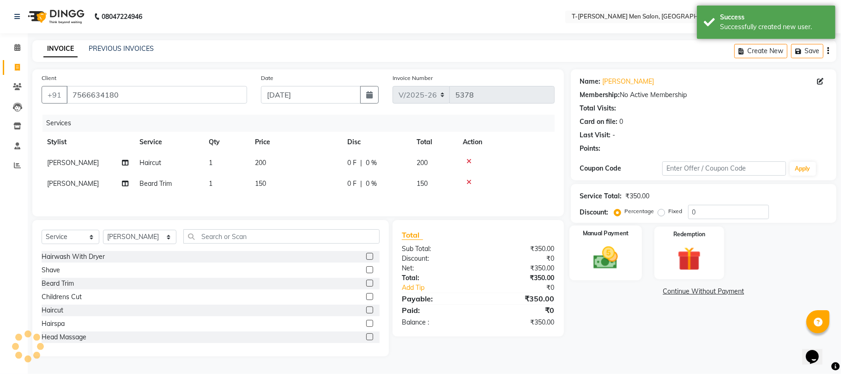
click at [602, 259] on img at bounding box center [606, 257] width 40 height 29
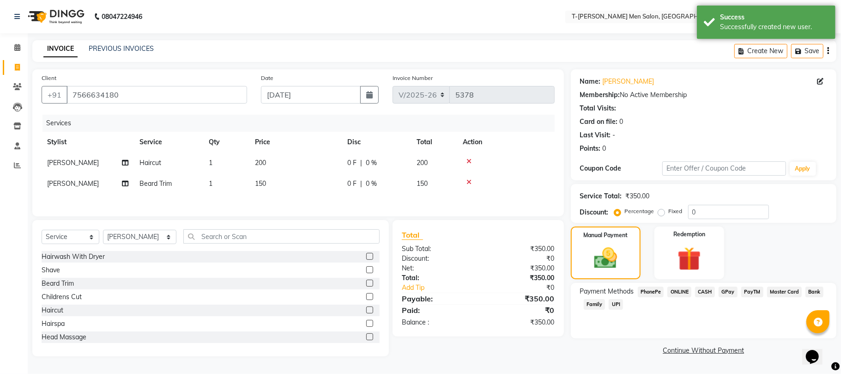
click at [706, 295] on span "CASH" at bounding box center [705, 291] width 20 height 11
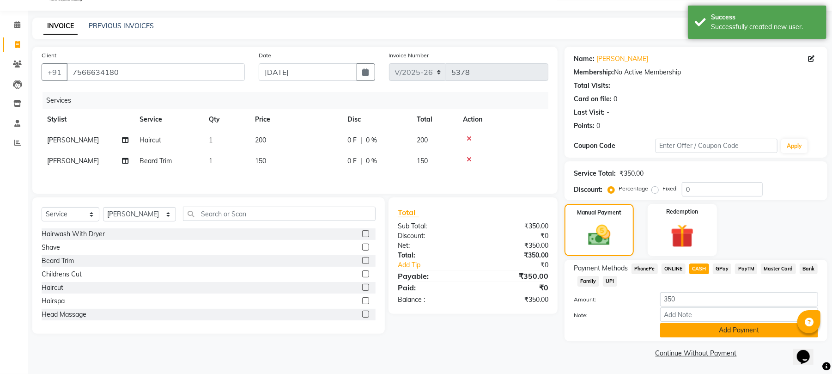
click at [681, 334] on button "Add Payment" at bounding box center [739, 330] width 158 height 14
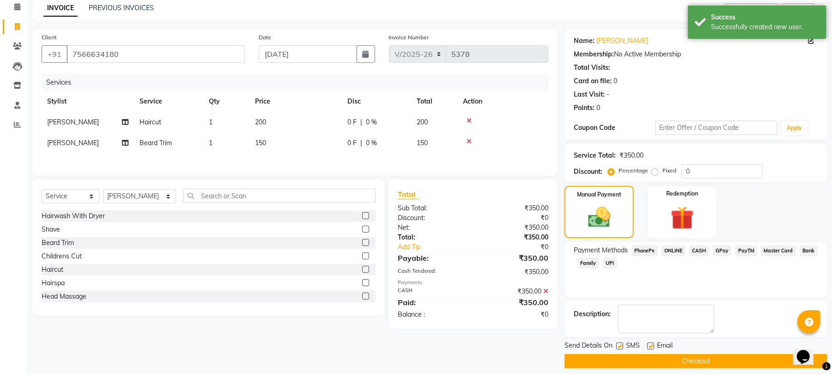
scroll to position [50, 0]
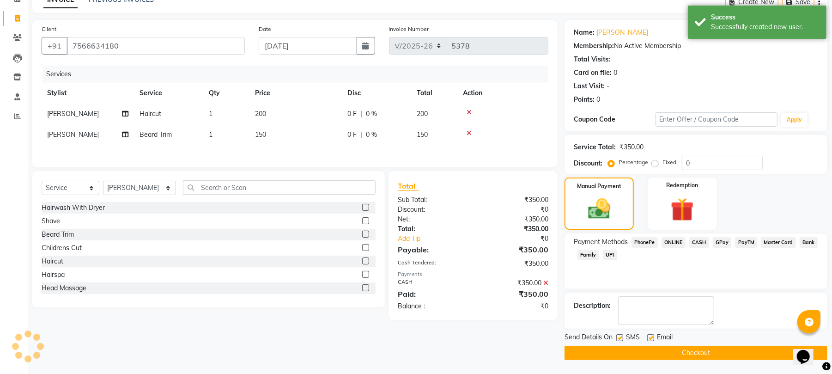
click at [651, 339] on label at bounding box center [650, 337] width 7 height 7
click at [651, 339] on input "checkbox" at bounding box center [650, 338] width 6 height 6
checkbox input "false"
click at [647, 349] on button "Checkout" at bounding box center [696, 353] width 263 height 14
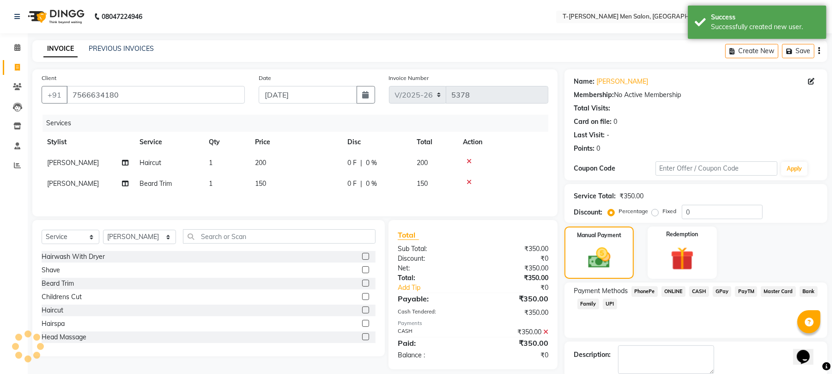
scroll to position [32, 0]
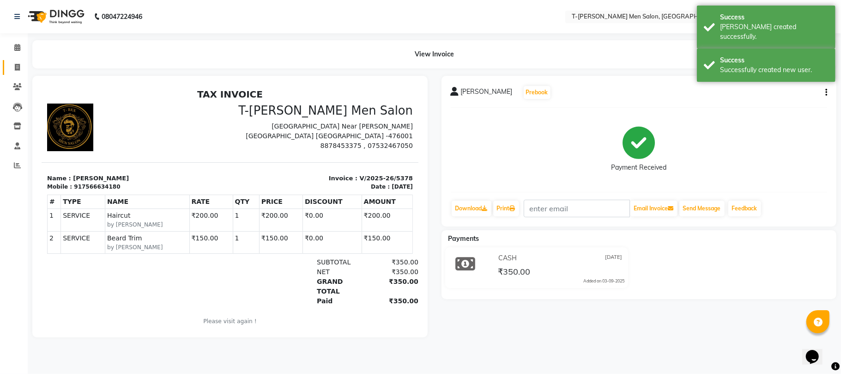
click at [12, 67] on span at bounding box center [17, 67] width 16 height 11
select select "4816"
select select "service"
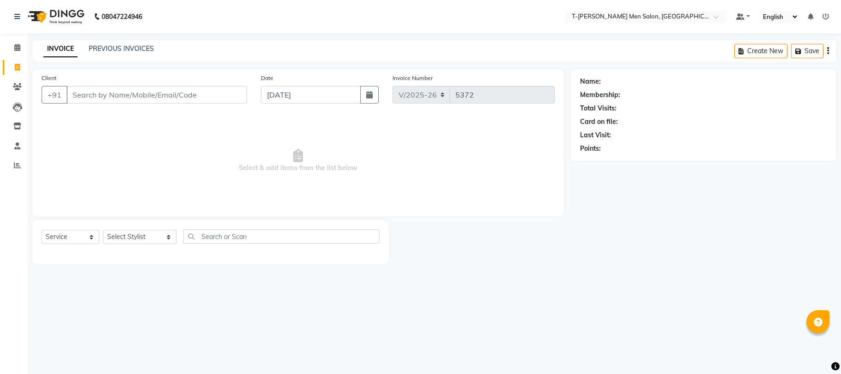
select select "4816"
select select "service"
drag, startPoint x: 0, startPoint y: 0, endPoint x: 133, endPoint y: 234, distance: 269.0
click at [134, 243] on select "Select Stylist [PERSON_NAME] (goru) [PERSON_NAME] [PERSON_NAME] ([PERSON_NAME])…" at bounding box center [139, 237] width 73 height 14
select select "29178"
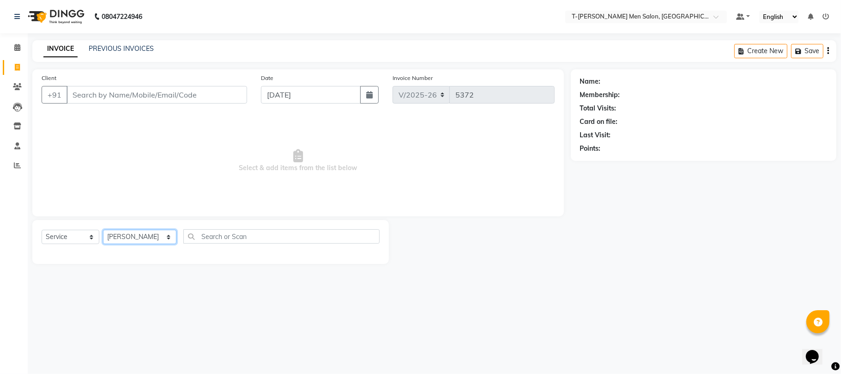
click at [103, 230] on select "Select Stylist [PERSON_NAME] (goru) [PERSON_NAME] [PERSON_NAME] ([PERSON_NAME])…" at bounding box center [139, 237] width 73 height 14
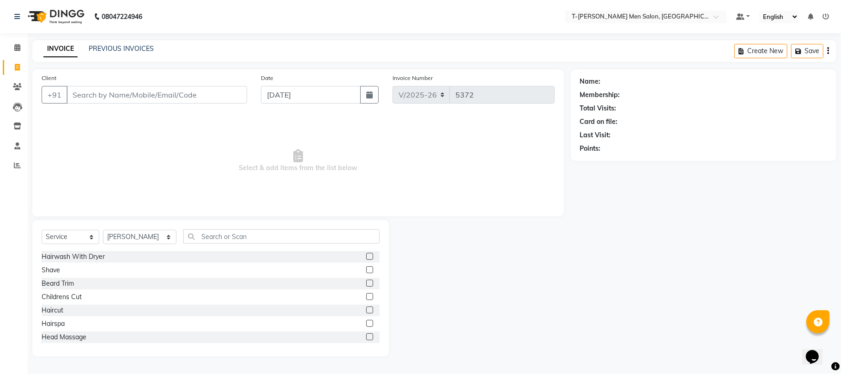
click at [50, 288] on div "Beard Trim" at bounding box center [211, 284] width 338 height 12
click at [52, 285] on div "Beard Trim" at bounding box center [58, 284] width 32 height 10
checkbox input "false"
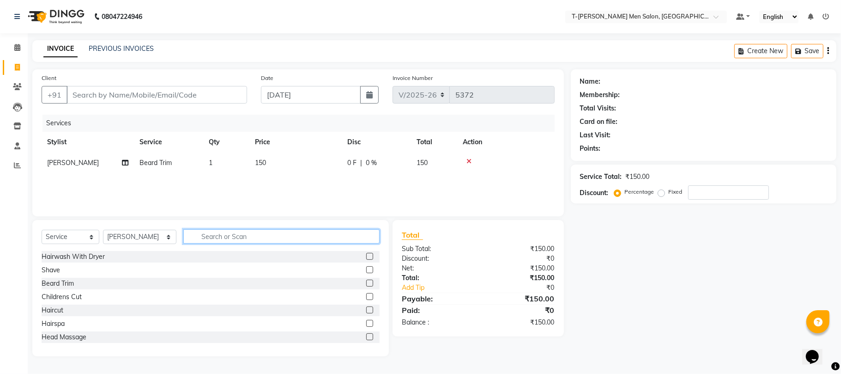
click at [257, 235] on input "text" at bounding box center [281, 236] width 196 height 14
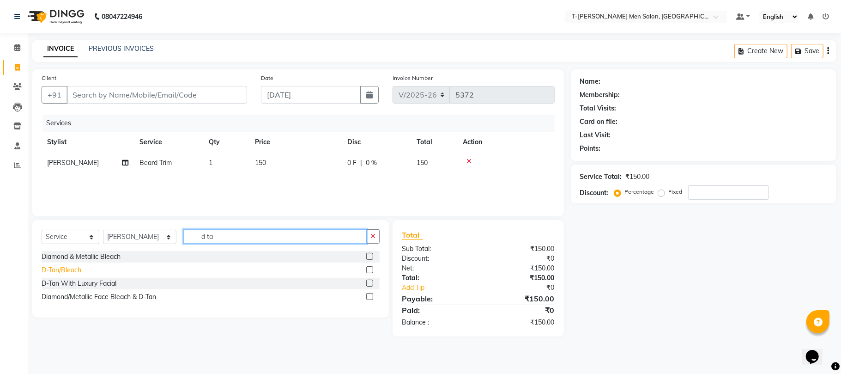
type input "d ta"
click at [71, 270] on div "D-Tan/Bleach" at bounding box center [62, 270] width 40 height 10
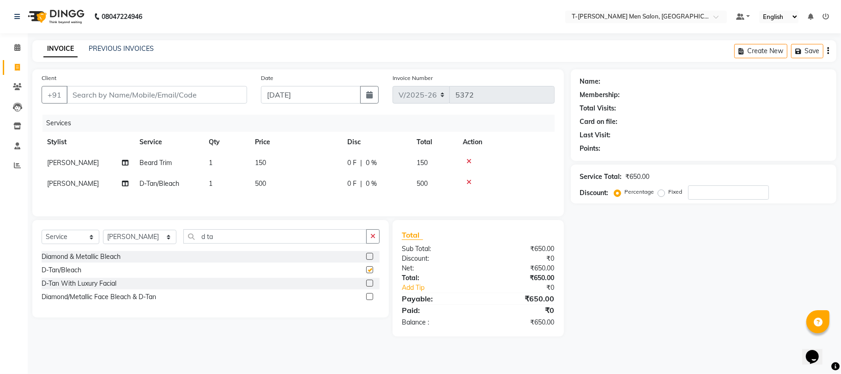
checkbox input "false"
click at [375, 239] on icon "button" at bounding box center [373, 236] width 5 height 6
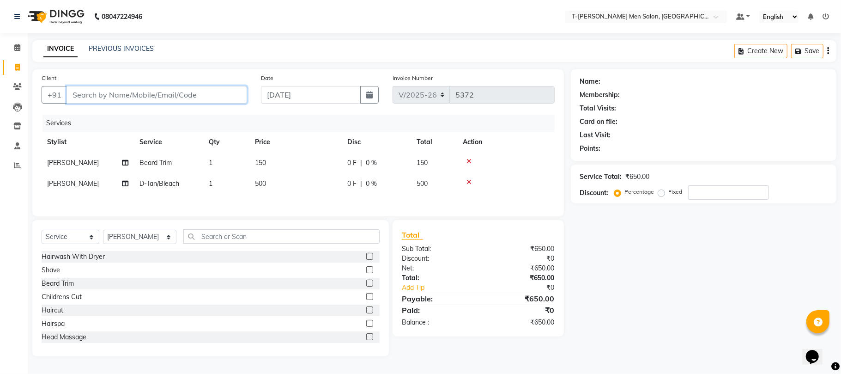
click at [171, 98] on input "Client" at bounding box center [157, 95] width 181 height 18
type input "a"
type input "0"
type input "9131602234"
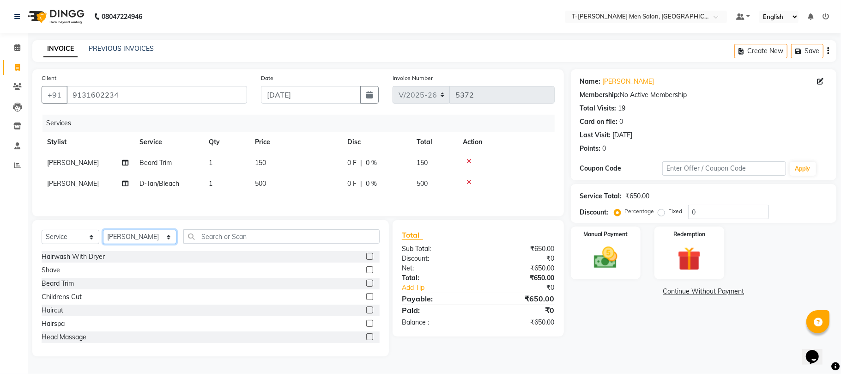
drag, startPoint x: 121, startPoint y: 246, endPoint x: 122, endPoint y: 239, distance: 6.5
click at [121, 244] on select "Select Stylist Gorkh nath (goru) Haneef khan Jaswinder singh (Veeru) Jitendra S…" at bounding box center [139, 237] width 73 height 14
select select "29184"
click at [103, 233] on select "Select Stylist Gorkh nath (goru) Haneef khan Jaswinder singh (Veeru) Jitendra S…" at bounding box center [139, 237] width 73 height 14
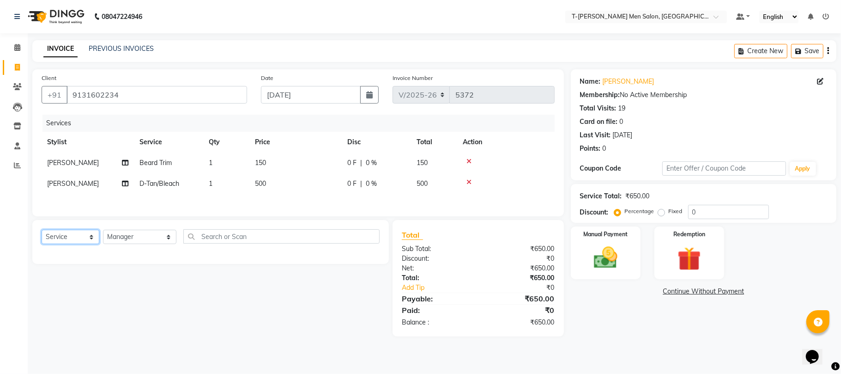
drag, startPoint x: 71, startPoint y: 243, endPoint x: 71, endPoint y: 237, distance: 5.1
click at [71, 241] on select "Select Service Product Membership Package Voucher Prepaid Gift Card" at bounding box center [71, 237] width 58 height 14
select select "product"
click at [42, 233] on select "Select Service Product Membership Package Voucher Prepaid Gift Card" at bounding box center [71, 237] width 58 height 14
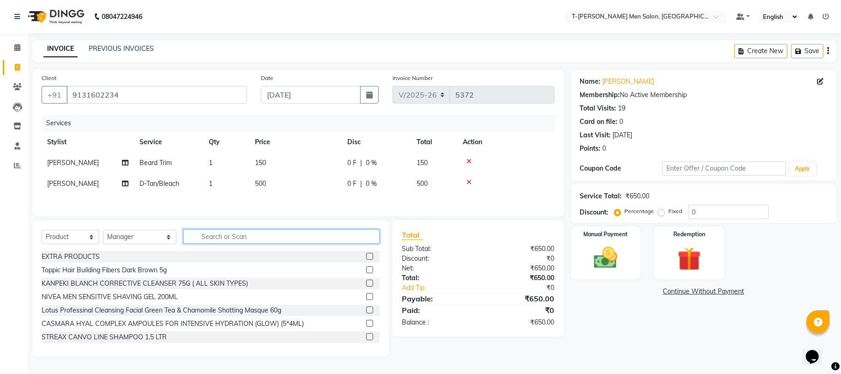
click at [207, 242] on input "text" at bounding box center [281, 236] width 196 height 14
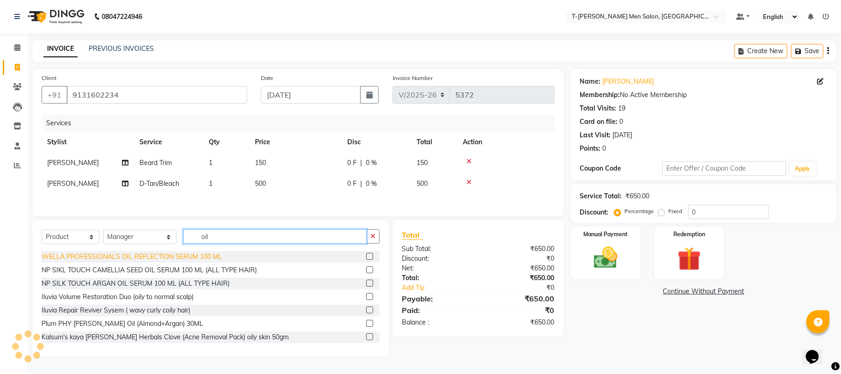
type input "oil"
click at [165, 261] on div "WELLA PROFESSIONALS OIL REFLECTION SERUM 100 ML" at bounding box center [132, 257] width 181 height 10
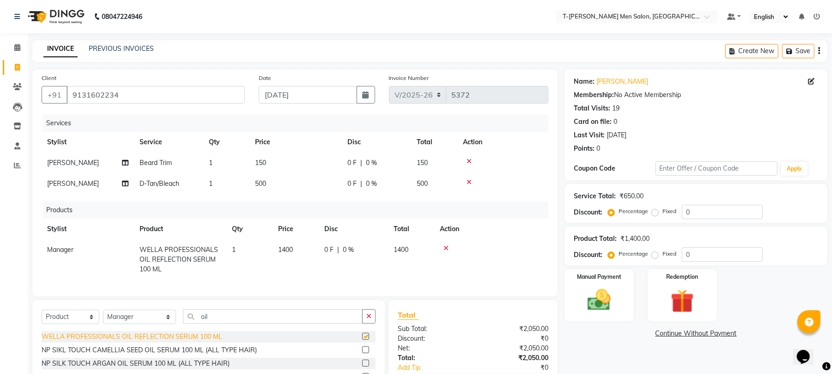
checkbox input "false"
click at [727, 257] on input "0" at bounding box center [722, 254] width 81 height 14
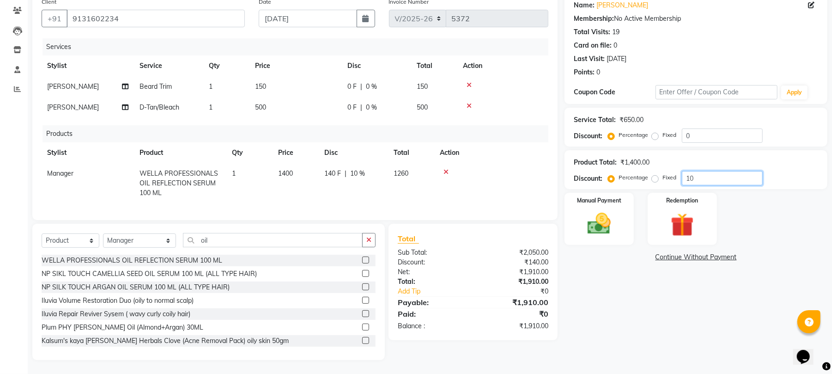
scroll to position [85, 0]
type input "10"
click at [608, 210] on img at bounding box center [599, 224] width 40 height 28
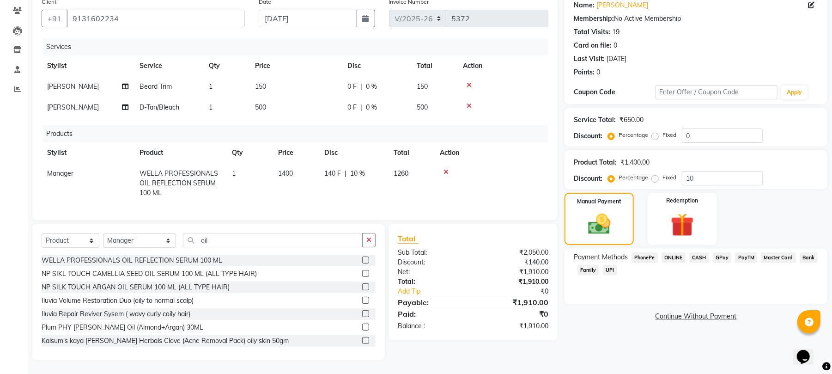
click at [695, 252] on span "CASH" at bounding box center [699, 257] width 20 height 11
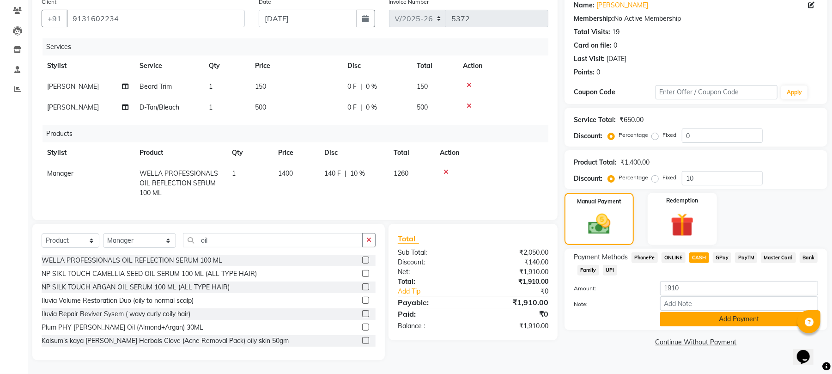
click at [673, 312] on button "Add Payment" at bounding box center [739, 319] width 158 height 14
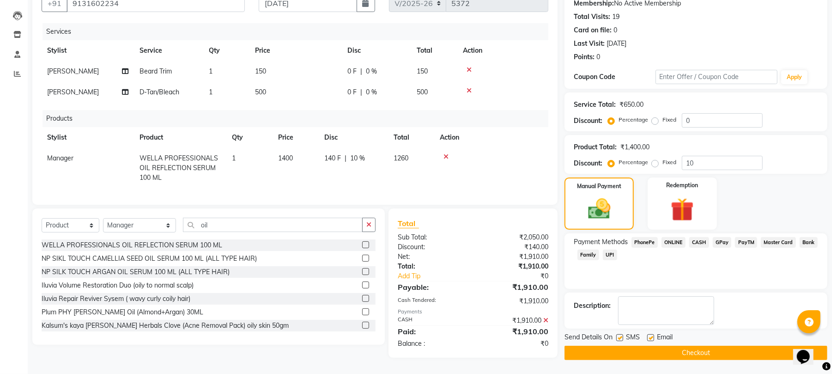
scroll to position [98, 0]
click at [650, 334] on label at bounding box center [650, 337] width 7 height 7
click at [650, 335] on input "checkbox" at bounding box center [650, 338] width 6 height 6
checkbox input "false"
click at [649, 346] on button "Checkout" at bounding box center [696, 353] width 263 height 14
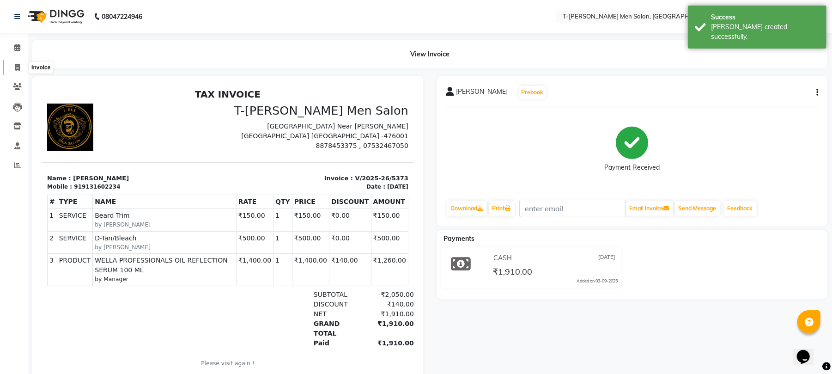
click at [20, 65] on span at bounding box center [17, 67] width 16 height 11
select select "service"
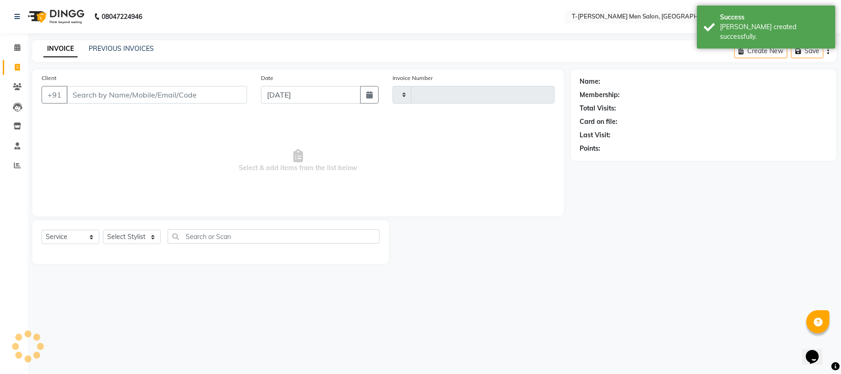
type input "5374"
select select "4816"
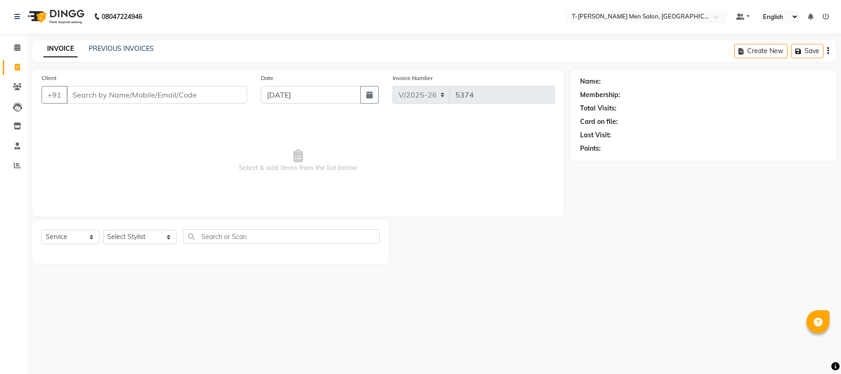
select select "4816"
select select "service"
click at [15, 166] on icon at bounding box center [17, 165] width 7 height 7
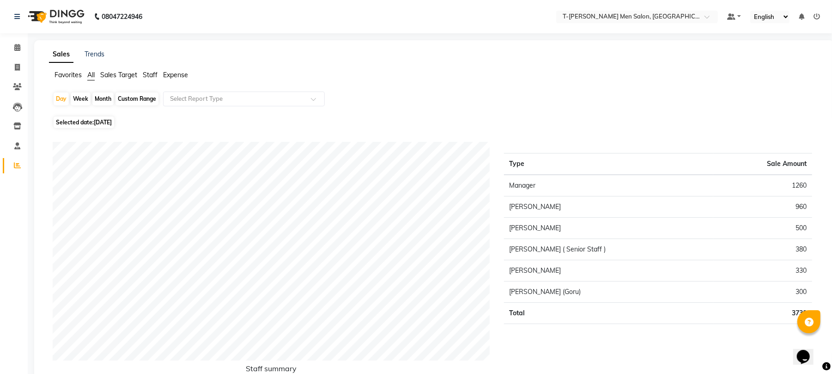
click at [128, 97] on div "Custom Range" at bounding box center [136, 98] width 43 height 13
select select "9"
select select "2025"
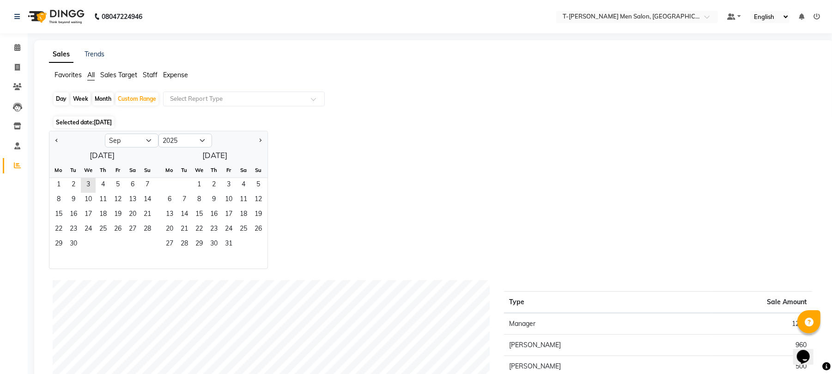
click at [100, 122] on span "[DATE]" at bounding box center [103, 122] width 18 height 7
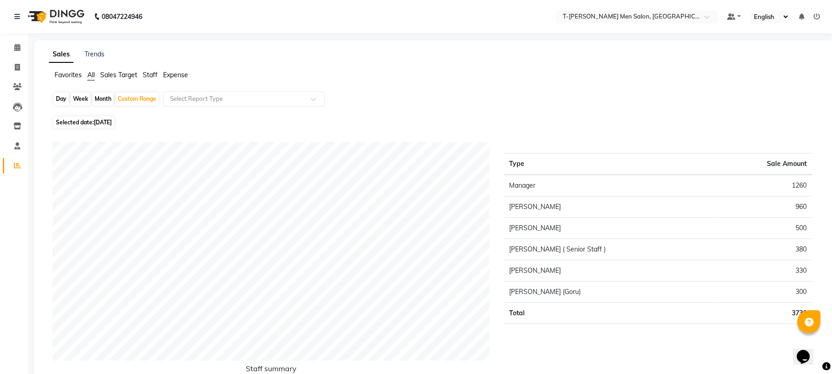
click at [94, 119] on span "Selected date: [DATE]" at bounding box center [84, 122] width 61 height 12
select select "9"
select select "2025"
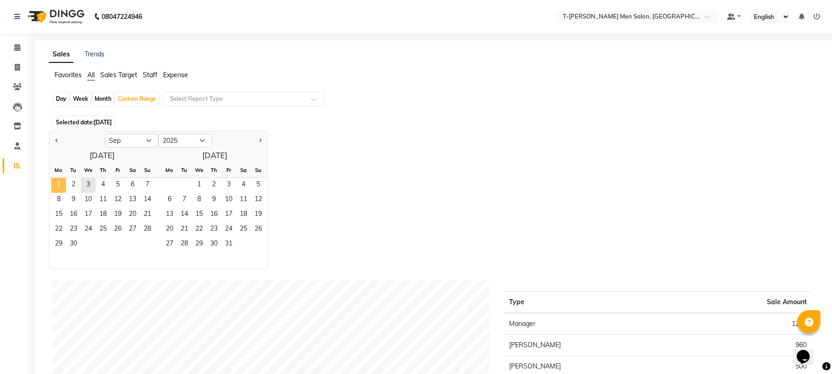
click at [61, 180] on span "1" at bounding box center [58, 185] width 15 height 15
click at [75, 181] on span "2" at bounding box center [73, 185] width 15 height 15
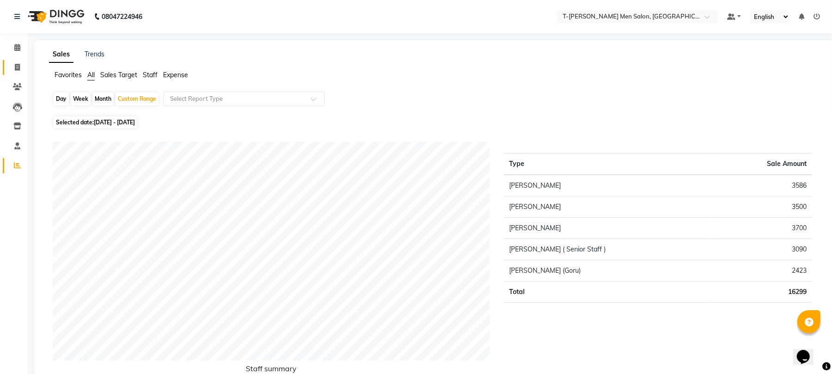
click at [18, 62] on span at bounding box center [17, 67] width 16 height 11
select select "service"
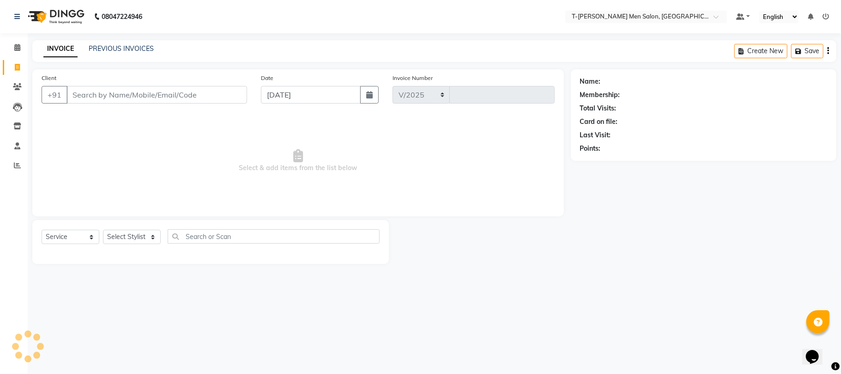
select select "4816"
type input "5376"
